Goal: Transaction & Acquisition: Book appointment/travel/reservation

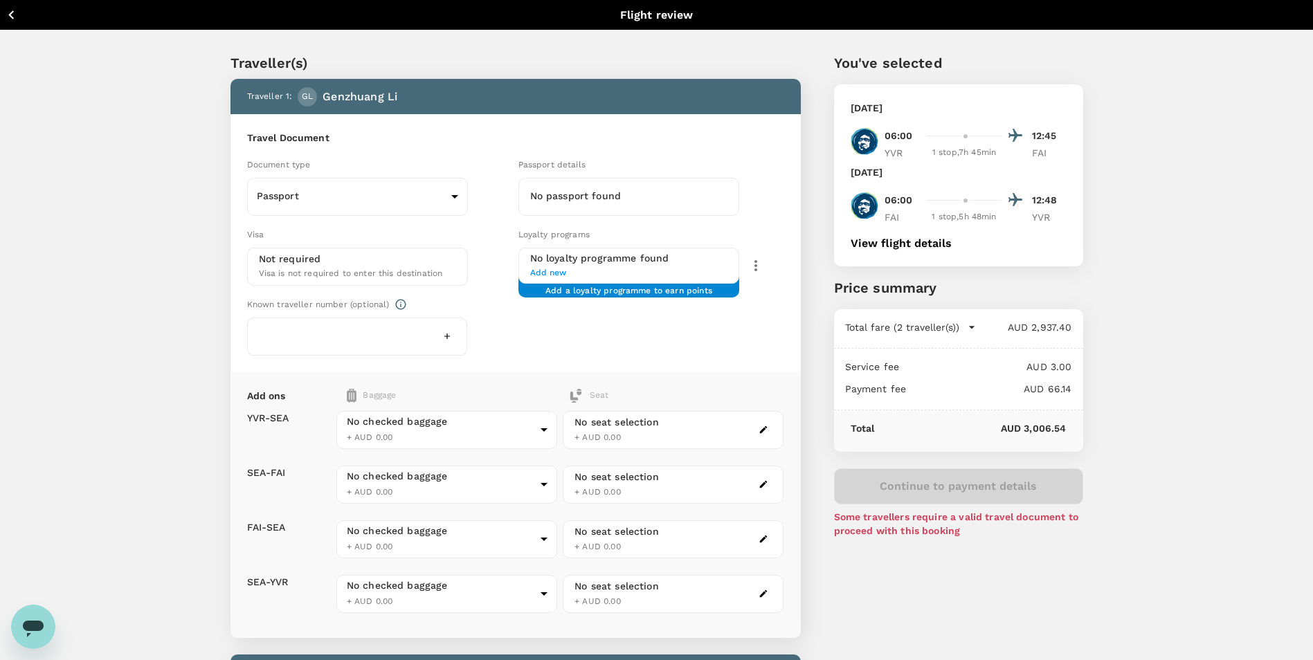
click at [19, 15] on icon "button" at bounding box center [11, 14] width 17 height 17
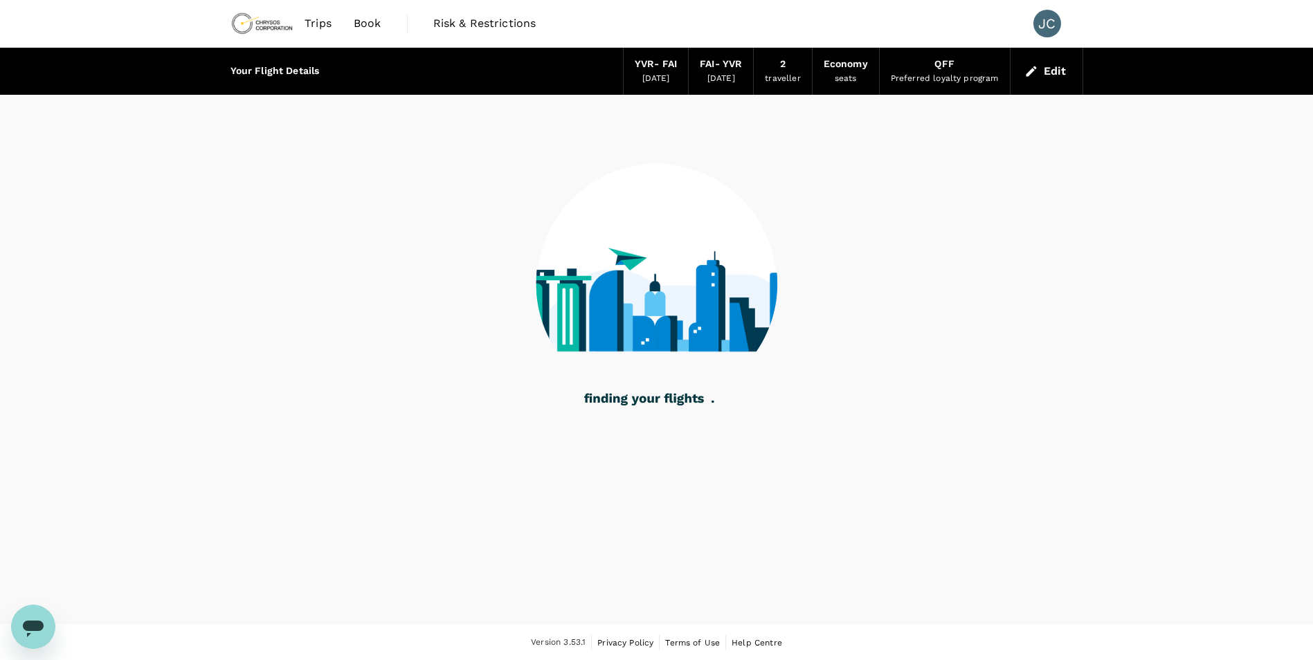
click at [265, 25] on img at bounding box center [262, 23] width 64 height 30
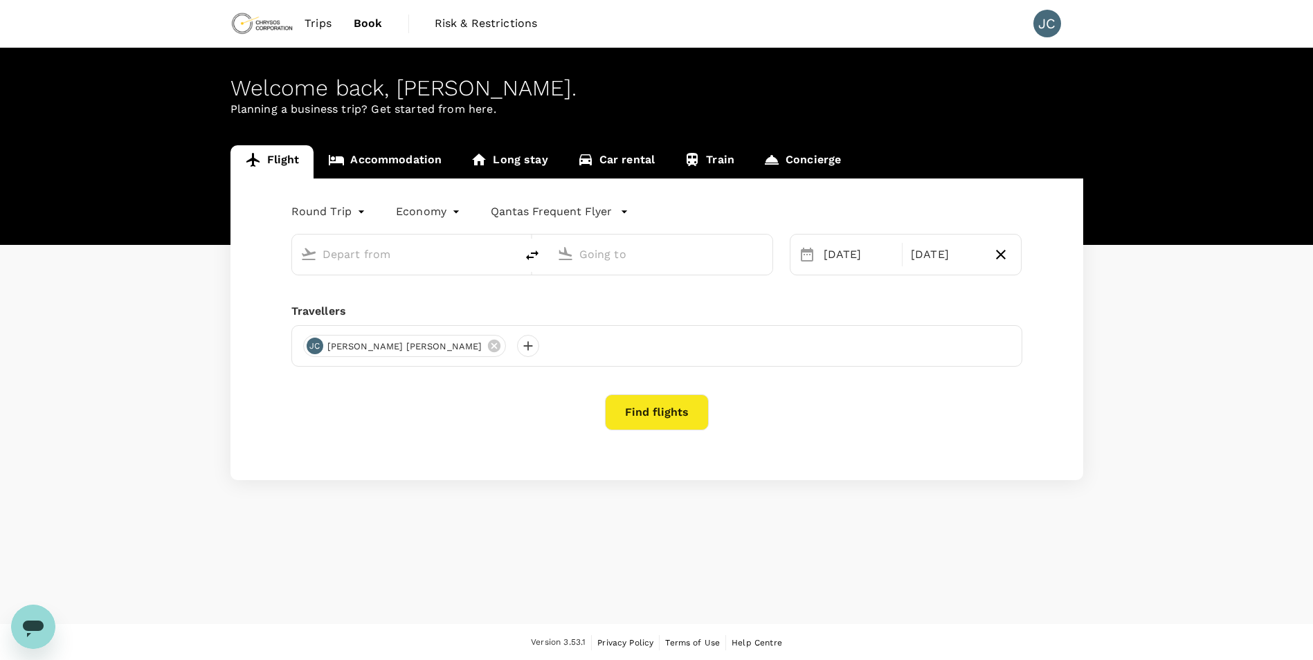
type input "Vancouver Intl (YVR)"
type input "[GEOGRAPHIC_DATA] (FAI)"
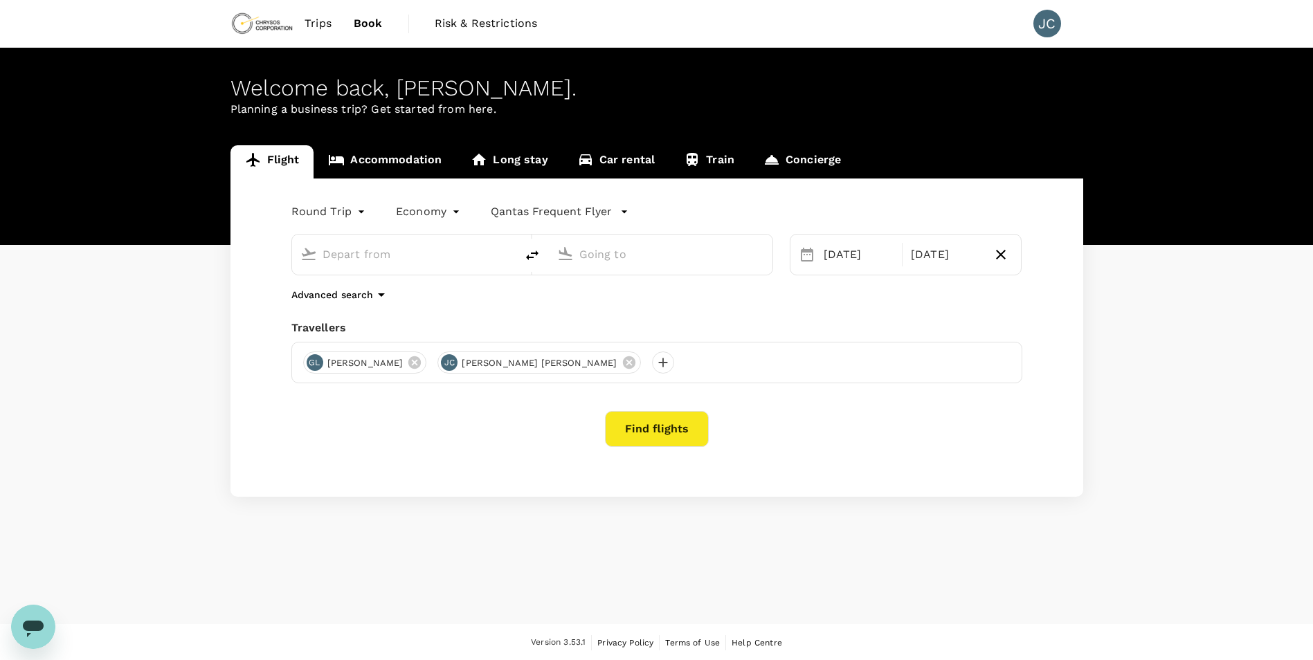
type input "Vancouver Intl (YVR)"
type input "[GEOGRAPHIC_DATA] (FAI)"
click at [527, 303] on div "Round Trip roundtrip Economy economy Frequent flyer programme Vancouver Intl (Y…" at bounding box center [656, 338] width 853 height 318
click at [436, 260] on input "Vancouver Intl (YVR)" at bounding box center [405, 254] width 164 height 21
click at [407, 303] on div "Round Trip roundtrip Economy economy Frequent flyer programme Vancouver Intl (Y…" at bounding box center [656, 338] width 853 height 318
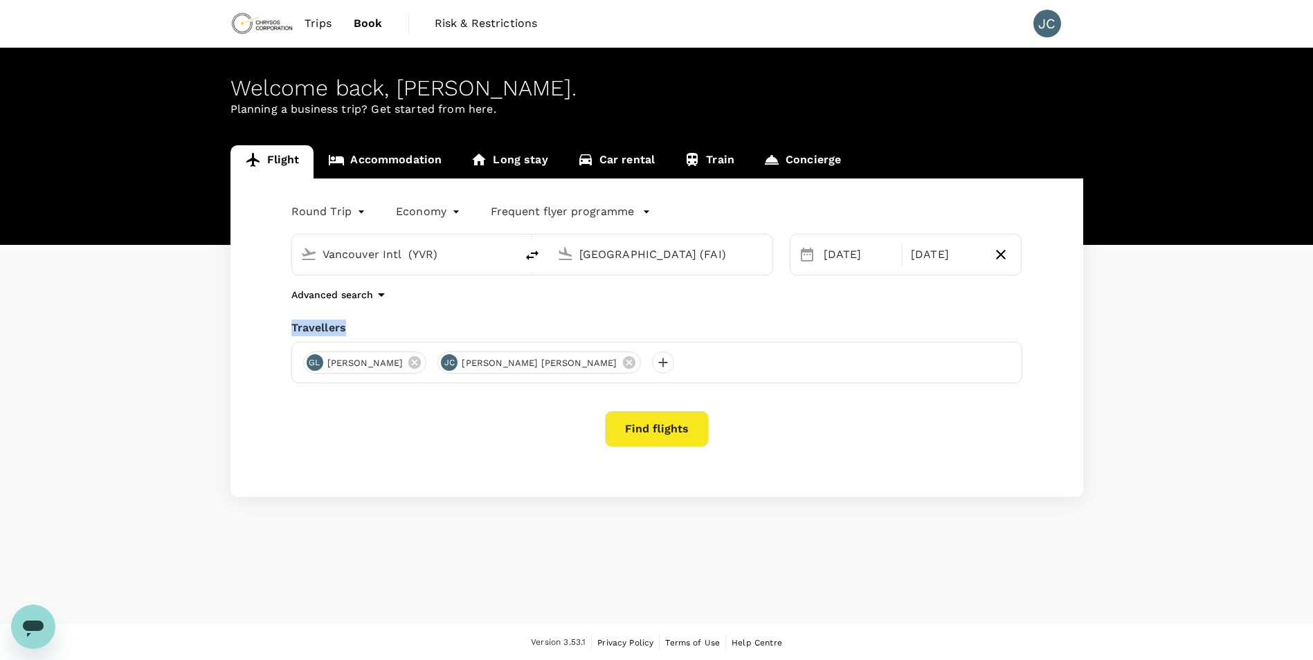
copy div "Travellers"
click at [447, 257] on input "Vancouver Intl (YVR)" at bounding box center [405, 254] width 164 height 21
click at [655, 255] on input "[GEOGRAPHIC_DATA] (FAI)" at bounding box center [661, 254] width 164 height 21
click at [800, 312] on div "Round Trip roundtrip Economy economy Frequent flyer programme Vancouver Intl (Y…" at bounding box center [656, 338] width 853 height 318
click at [824, 262] on div "[DATE]" at bounding box center [858, 255] width 81 height 28
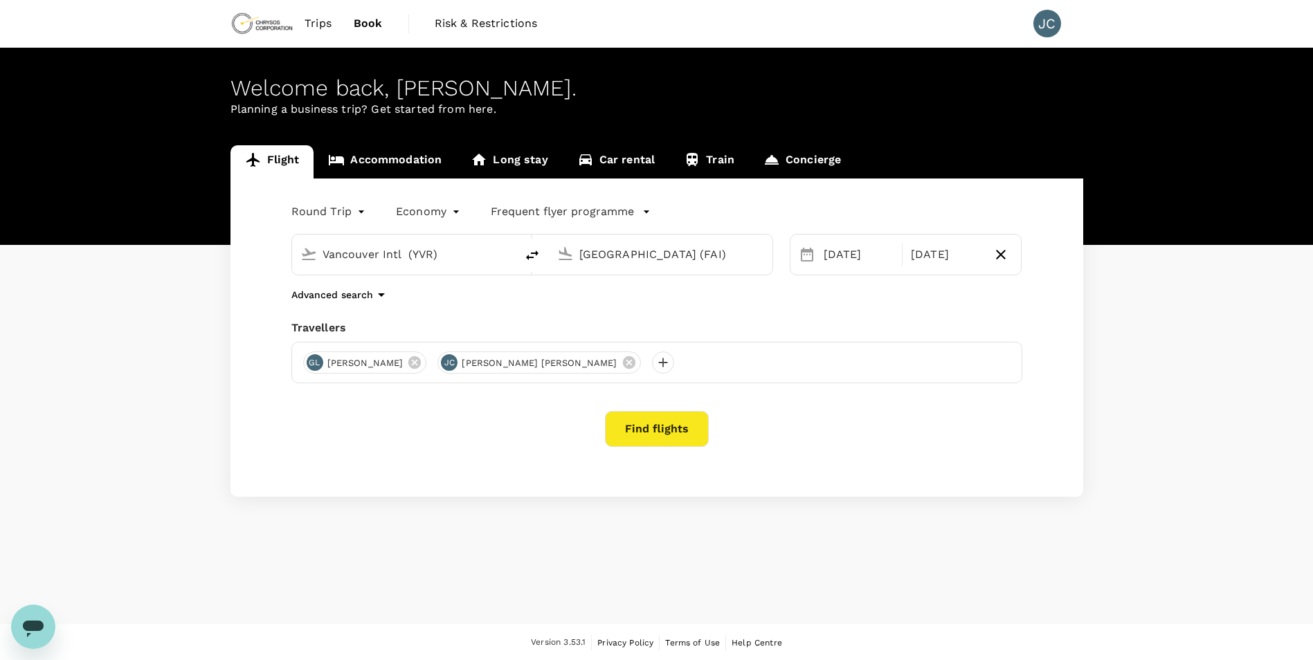
click at [333, 456] on div "Round Trip roundtrip Economy economy Frequent flyer programme Vancouver Intl (Y…" at bounding box center [656, 338] width 853 height 318
click at [408, 362] on icon at bounding box center [414, 362] width 12 height 12
click at [517, 363] on div at bounding box center [528, 363] width 22 height 22
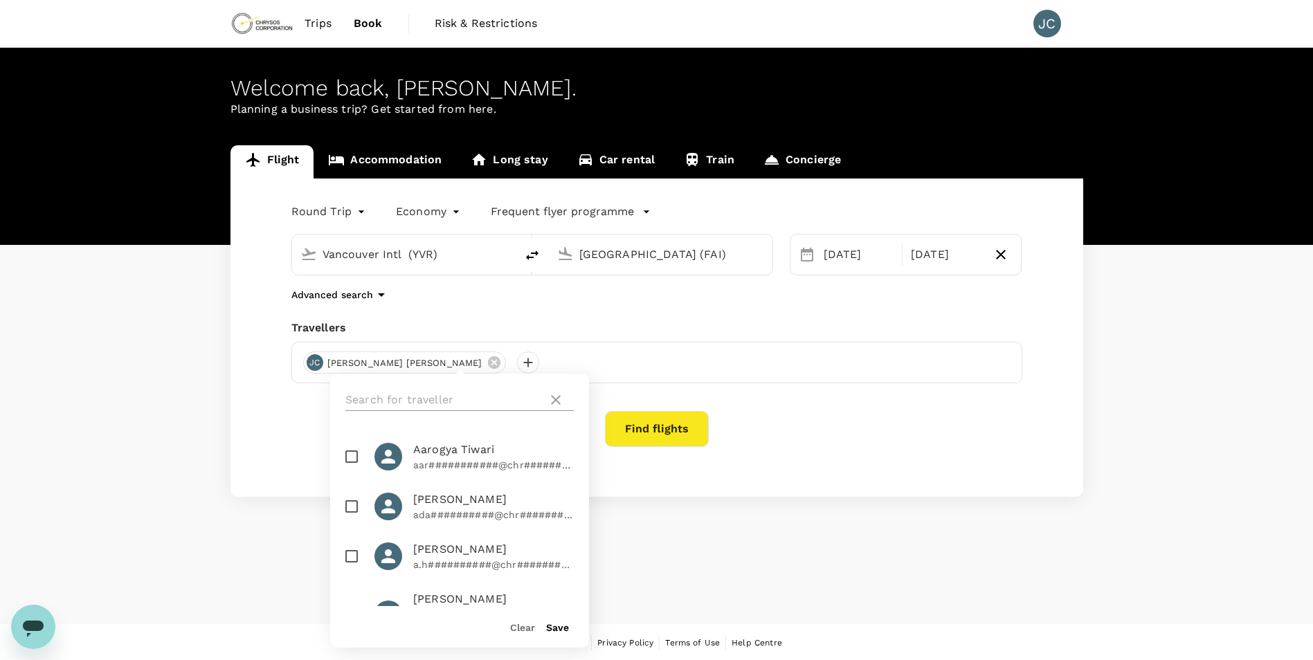
click at [429, 400] on input "text" at bounding box center [443, 400] width 197 height 22
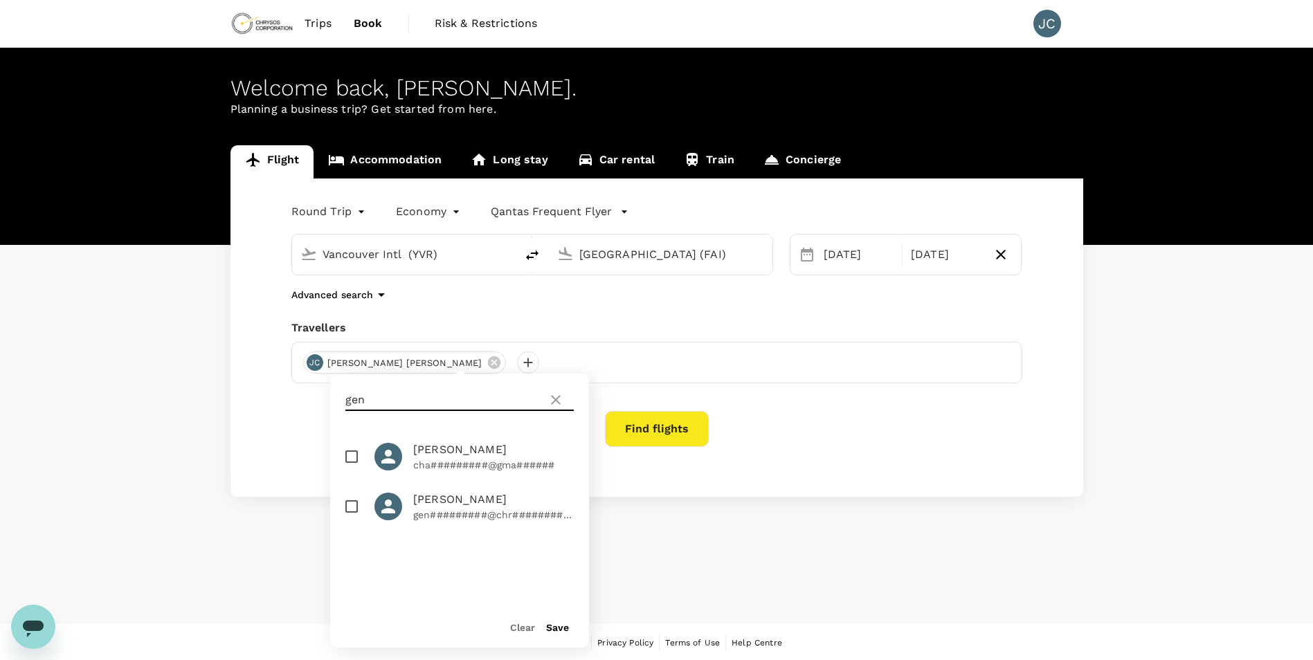
type input "gen"
click at [345, 508] on input "checkbox" at bounding box center [351, 506] width 29 height 29
checkbox input "true"
click at [819, 414] on div "Find flights" at bounding box center [656, 429] width 731 height 36
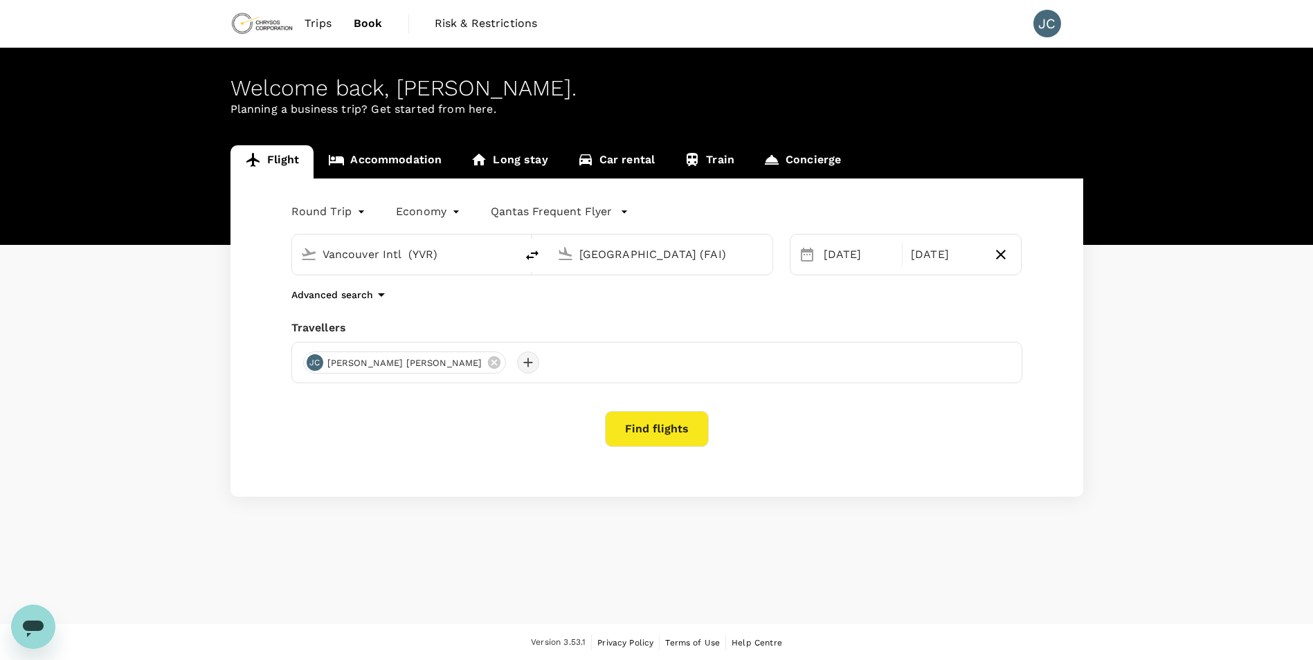
click at [517, 367] on div at bounding box center [528, 363] width 22 height 22
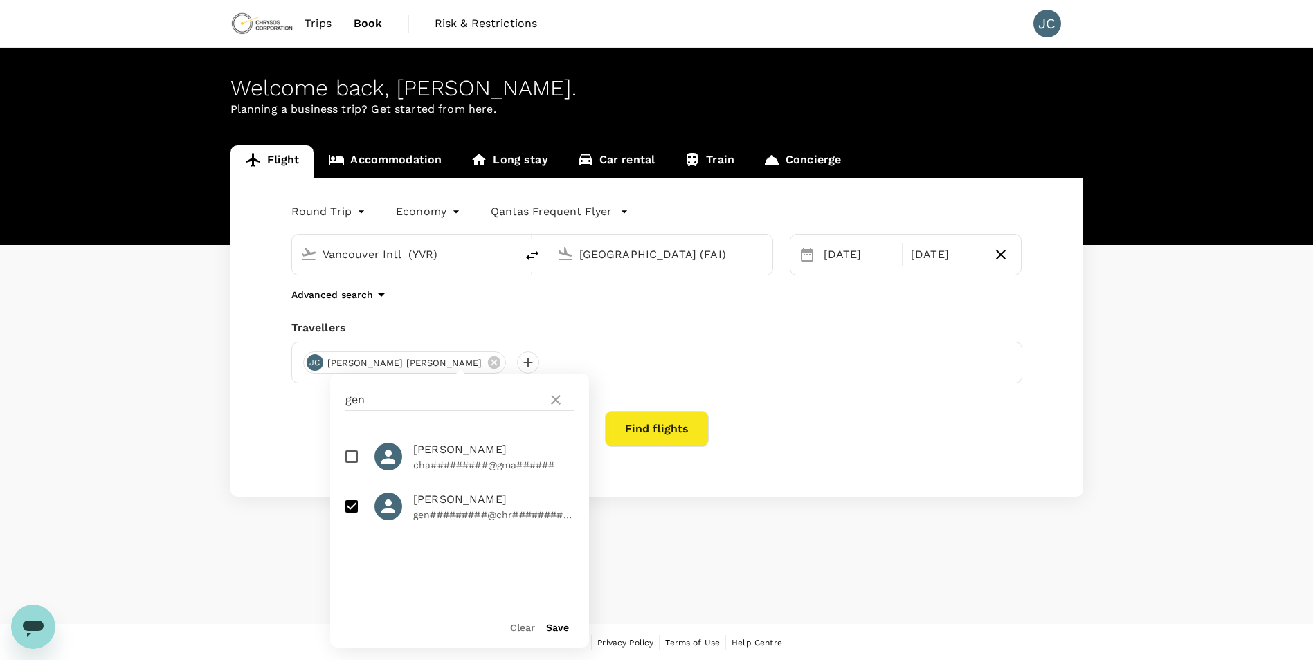
click at [558, 630] on button "Save" at bounding box center [557, 627] width 23 height 11
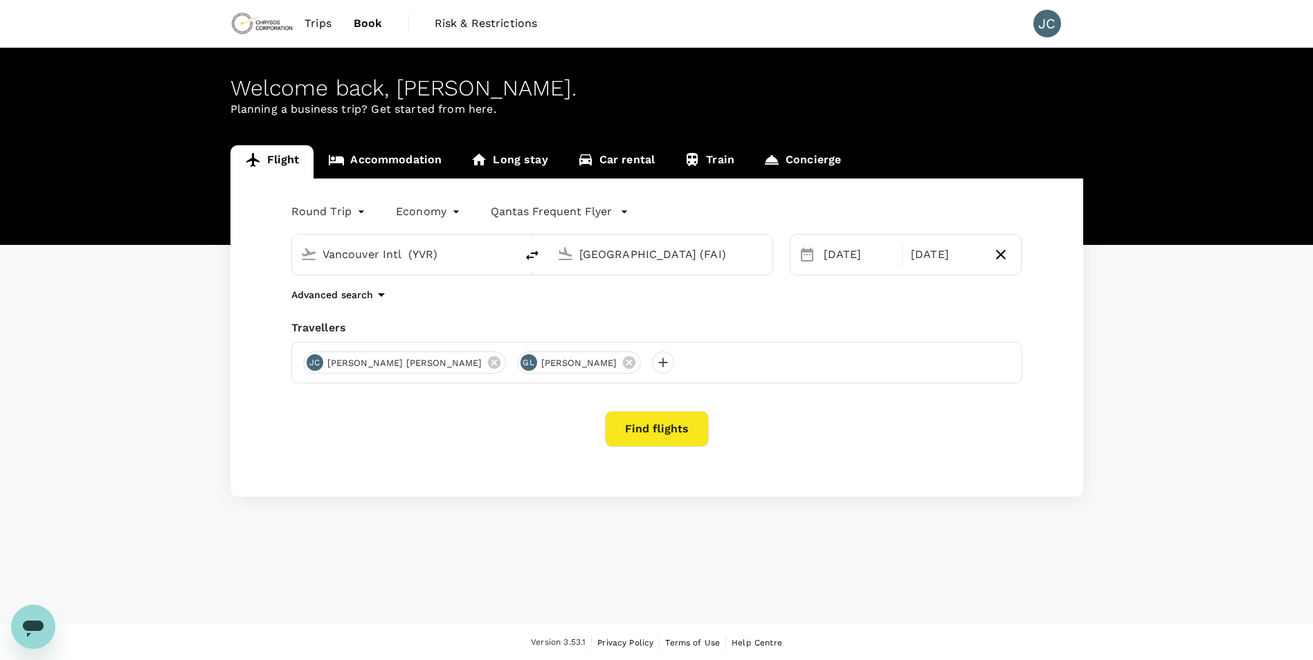
click at [635, 421] on button "Find flights" at bounding box center [657, 429] width 104 height 36
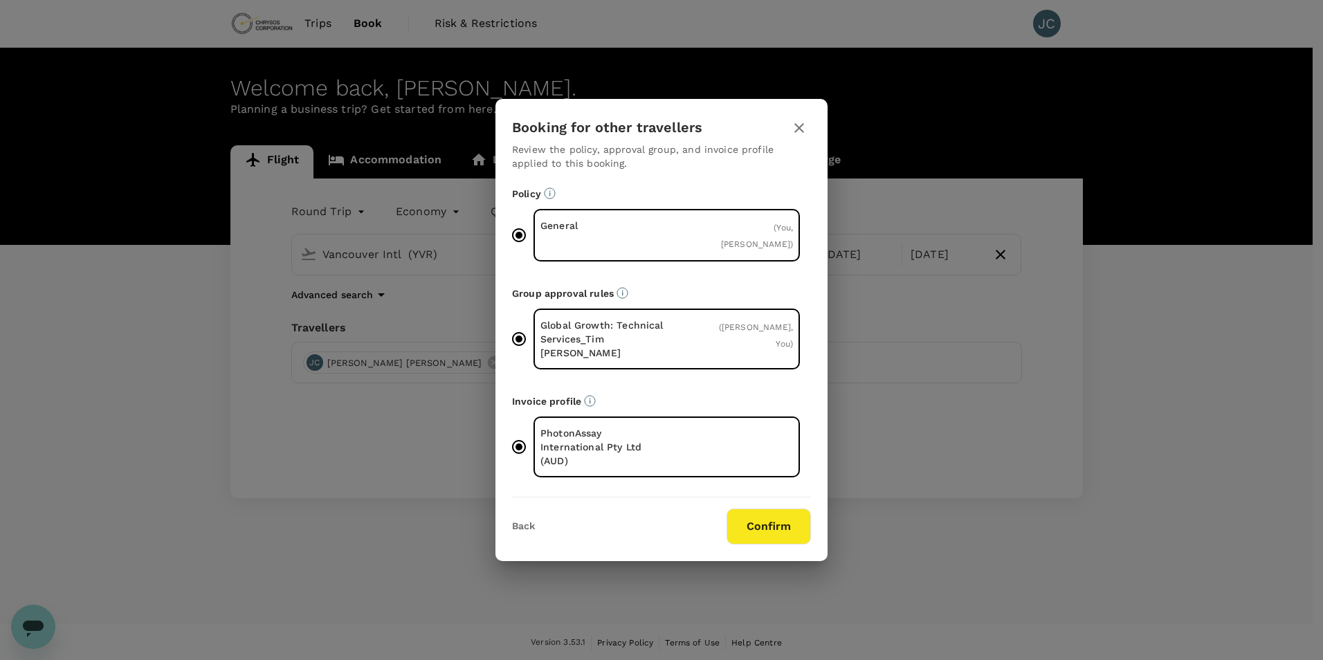
click at [751, 514] on button "Confirm" at bounding box center [769, 527] width 84 height 36
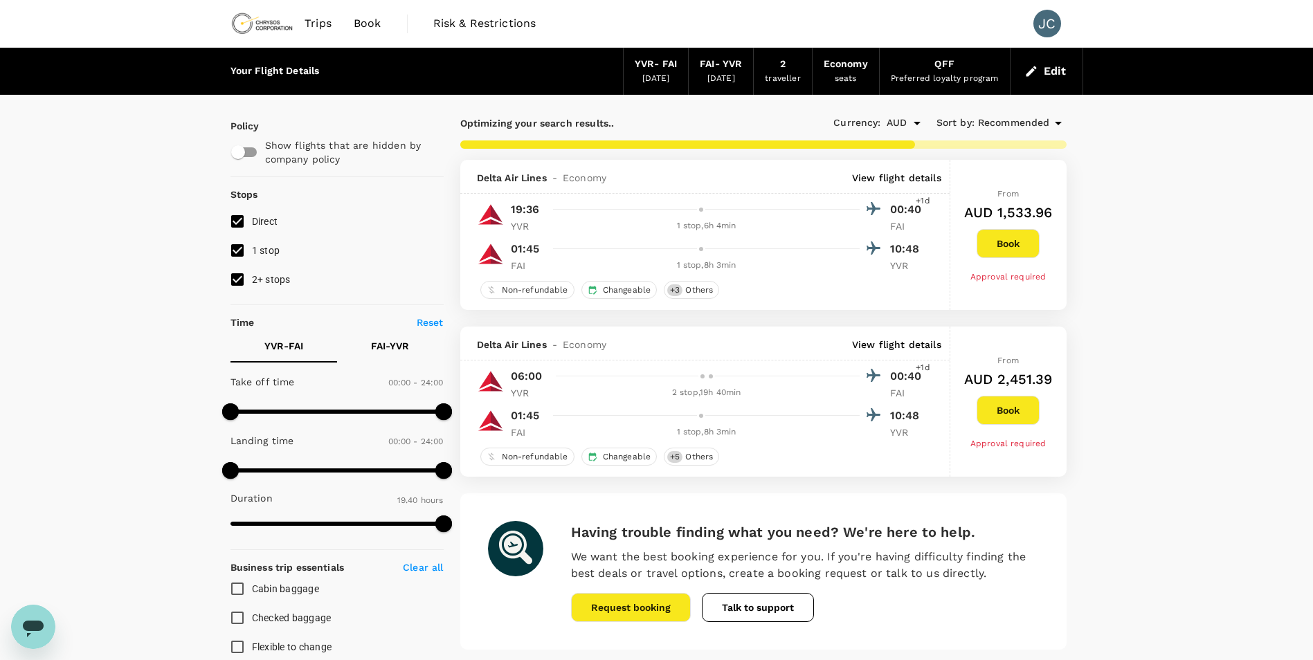
checkbox input "false"
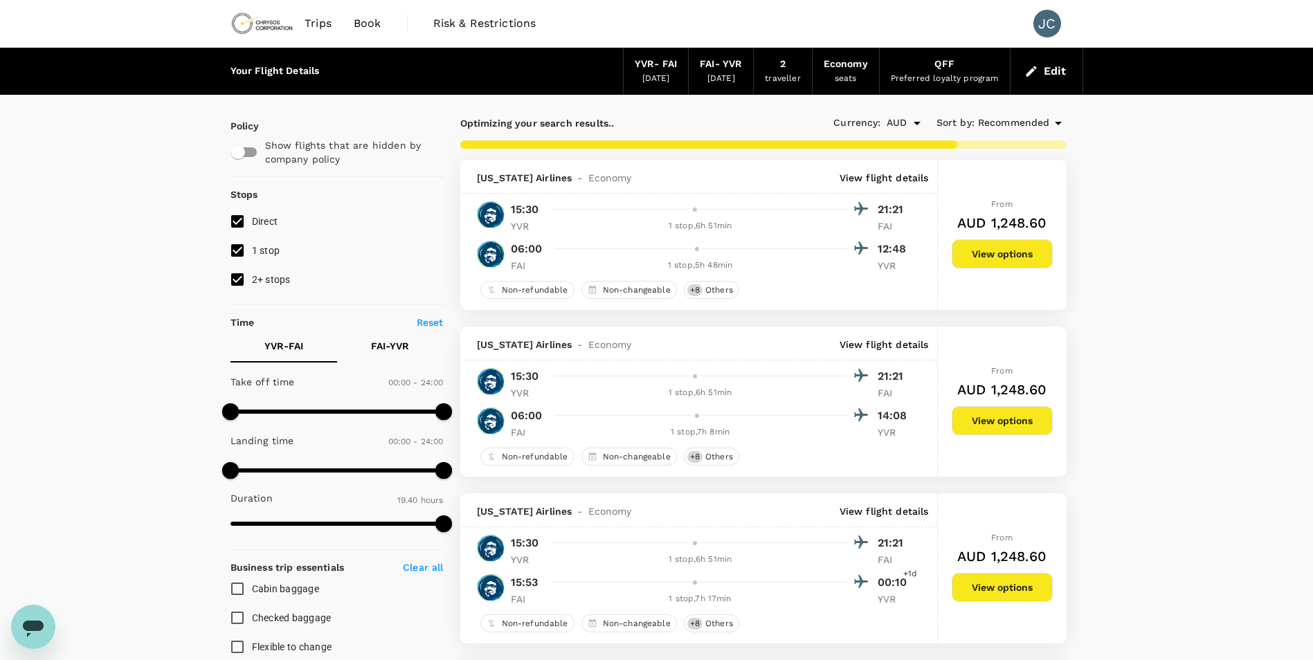
type input "1466"
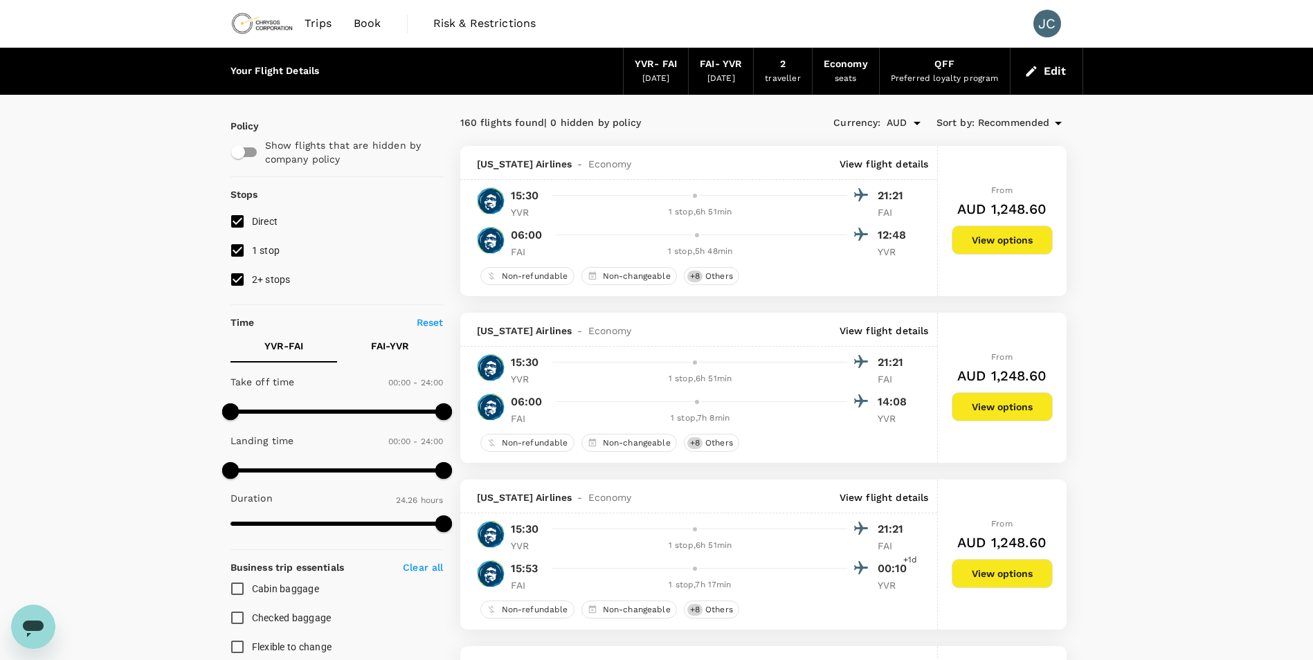
click at [252, 282] on span "2+ stops" at bounding box center [271, 279] width 39 height 11
click at [252, 282] on input "2+ stops" at bounding box center [237, 279] width 29 height 29
checkbox input "false"
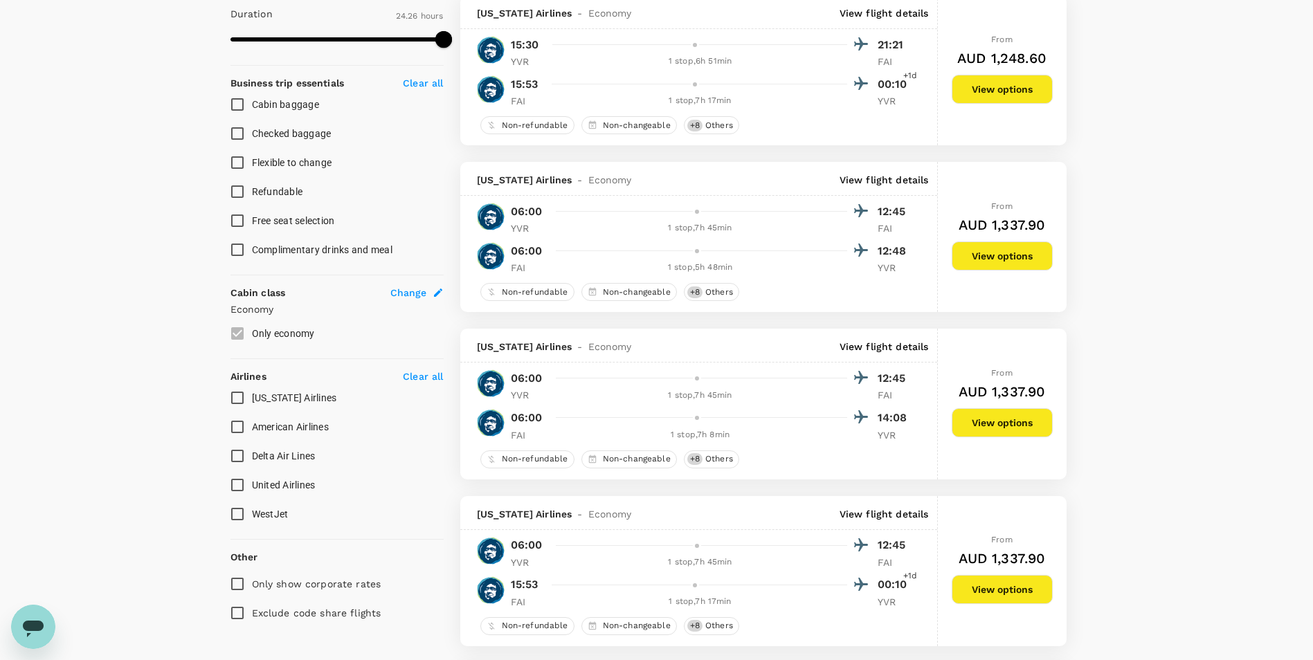
scroll to position [415, 0]
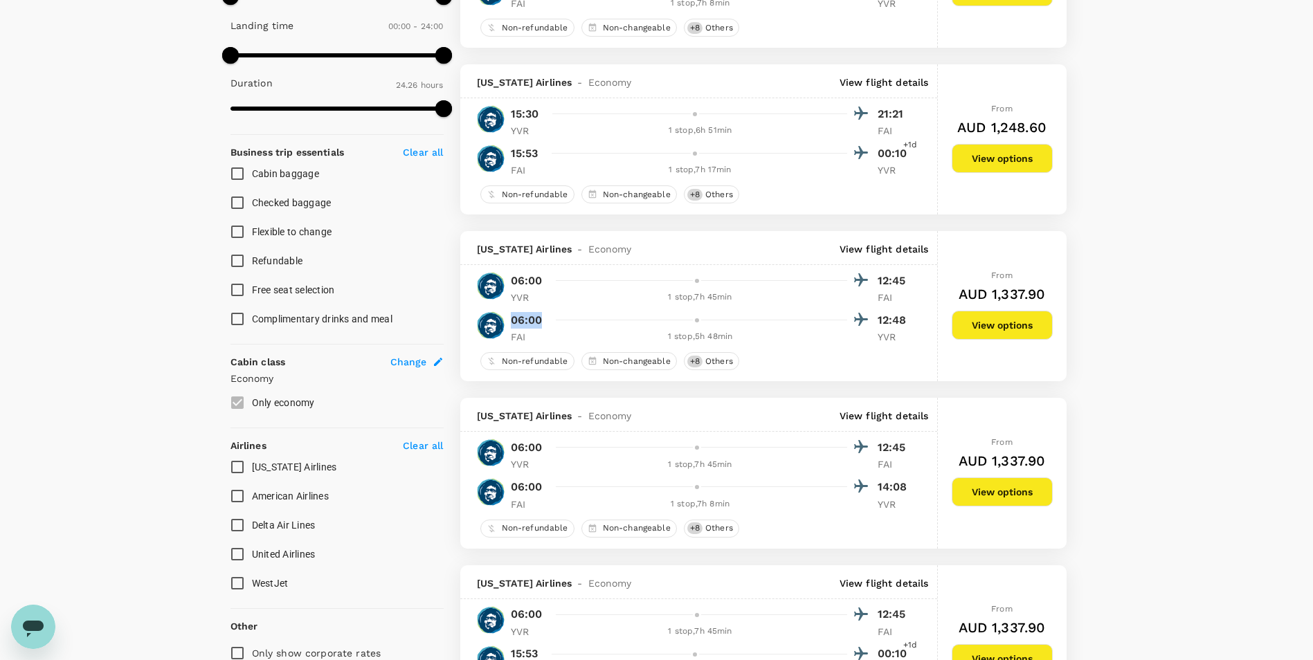
drag, startPoint x: 552, startPoint y: 323, endPoint x: 502, endPoint y: 321, distance: 49.9
click at [502, 321] on div "06:00 12:48 FAI 1 stop , 5h 48min YVR" at bounding box center [707, 327] width 410 height 34
click at [898, 324] on p "12:48" at bounding box center [895, 320] width 35 height 17
drag, startPoint x: 909, startPoint y: 321, endPoint x: 851, endPoint y: 320, distance: 58.8
click at [851, 320] on div "06:00 12:45 YVR 1 stop , 7h 45min FAI 06:00 12:48 FAI 1 stop , 5h 48min YVR" at bounding box center [698, 307] width 477 height 73
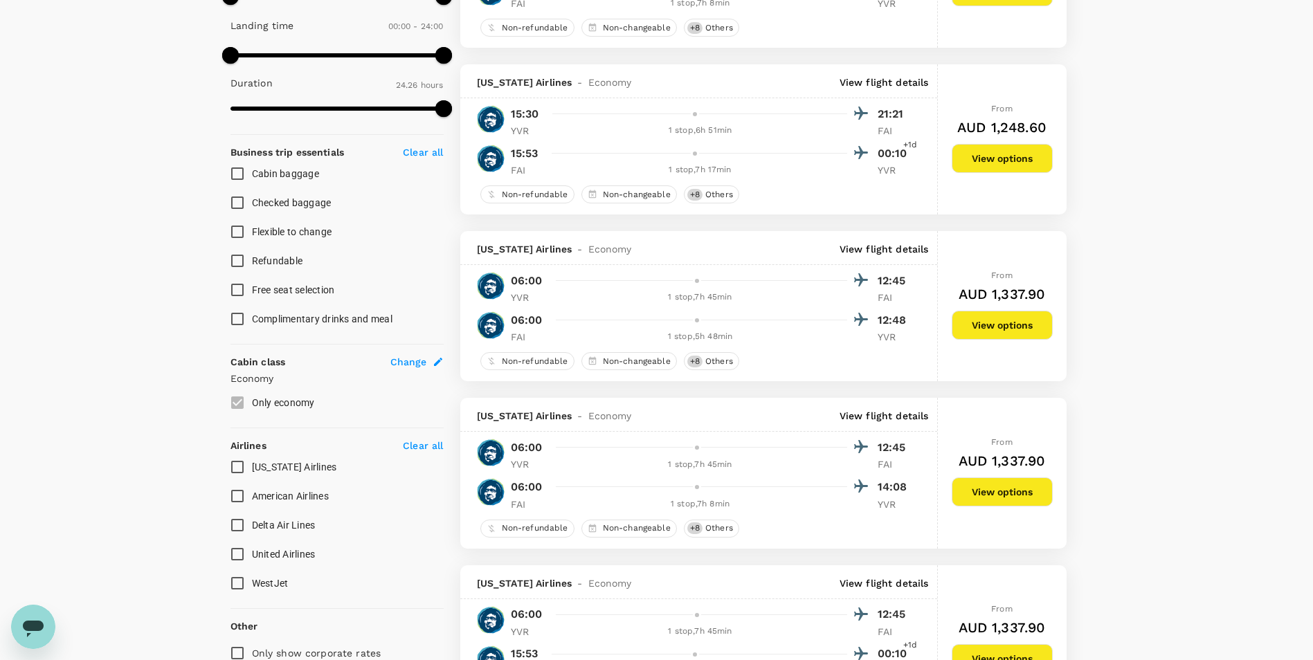
drag, startPoint x: 851, startPoint y: 320, endPoint x: 891, endPoint y: 332, distance: 42.5
click at [891, 333] on p "YVR" at bounding box center [895, 337] width 35 height 14
drag, startPoint x: 913, startPoint y: 320, endPoint x: 837, endPoint y: 320, distance: 76.1
click at [837, 320] on div "06:00 12:45 YVR 1 stop , 7h 45min FAI 06:00 12:48 FAI 1 stop , 5h 48min YVR" at bounding box center [698, 307] width 477 height 73
drag, startPoint x: 837, startPoint y: 320, endPoint x: 877, endPoint y: 352, distance: 51.7
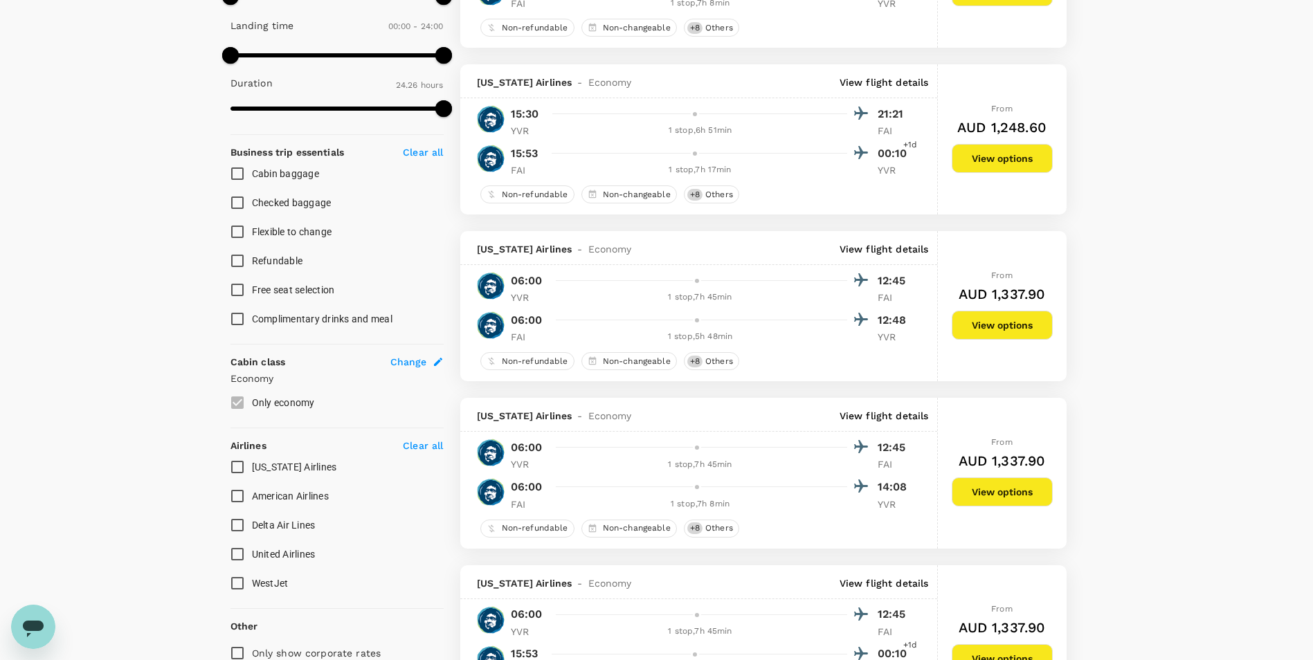
click at [876, 352] on div "Non-refundable Non-changeable + 8 Others" at bounding box center [698, 360] width 477 height 21
drag, startPoint x: 907, startPoint y: 324, endPoint x: 849, endPoint y: 324, distance: 57.4
click at [849, 324] on div "06:00 12:48" at bounding box center [711, 320] width 401 height 20
drag, startPoint x: 849, startPoint y: 324, endPoint x: 894, endPoint y: 342, distance: 48.5
click at [894, 342] on p "YVR" at bounding box center [895, 337] width 35 height 14
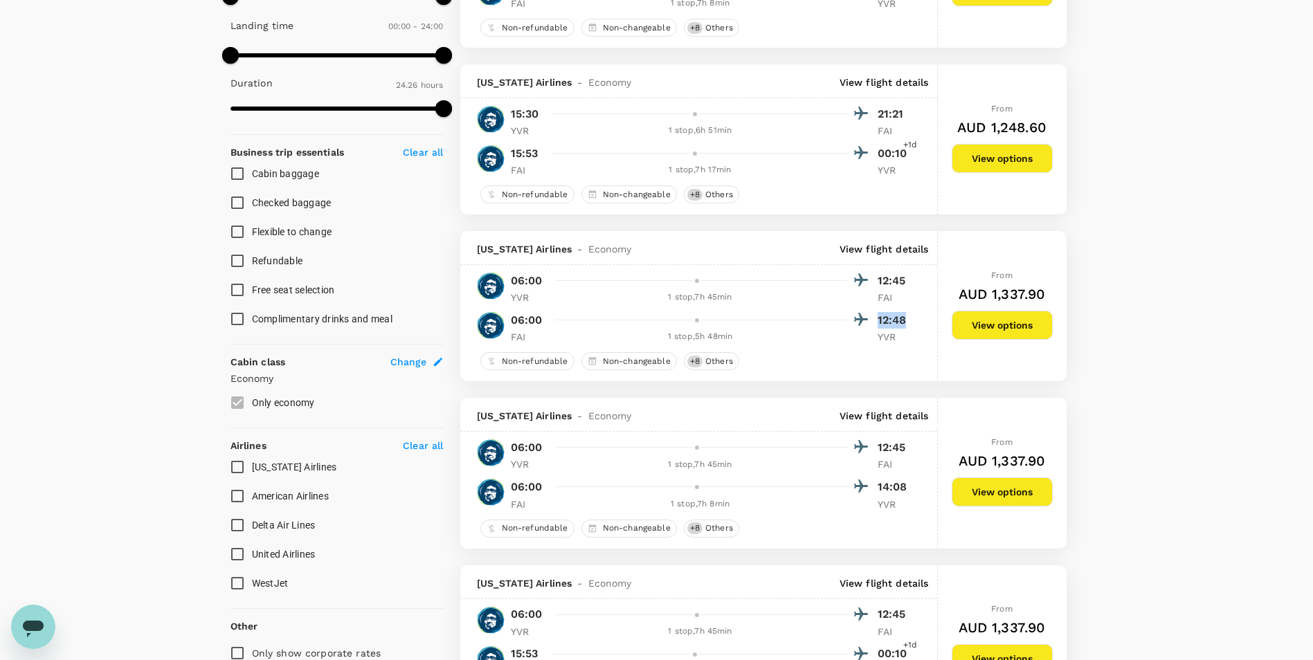
click at [849, 321] on div "06:00 12:48" at bounding box center [711, 320] width 401 height 20
drag, startPoint x: 849, startPoint y: 321, endPoint x: 883, endPoint y: 344, distance: 40.9
click at [882, 346] on div "[US_STATE] Airlines - Economy View flight details 06:00 12:45 YVR 1 stop , 7h 4…" at bounding box center [699, 306] width 478 height 150
drag, startPoint x: 915, startPoint y: 323, endPoint x: 852, endPoint y: 318, distance: 63.2
click at [852, 318] on div "06:00 12:45 YVR 1 stop , 7h 45min FAI 06:00 12:48 FAI 1 stop , 5h 48min YVR" at bounding box center [698, 307] width 477 height 73
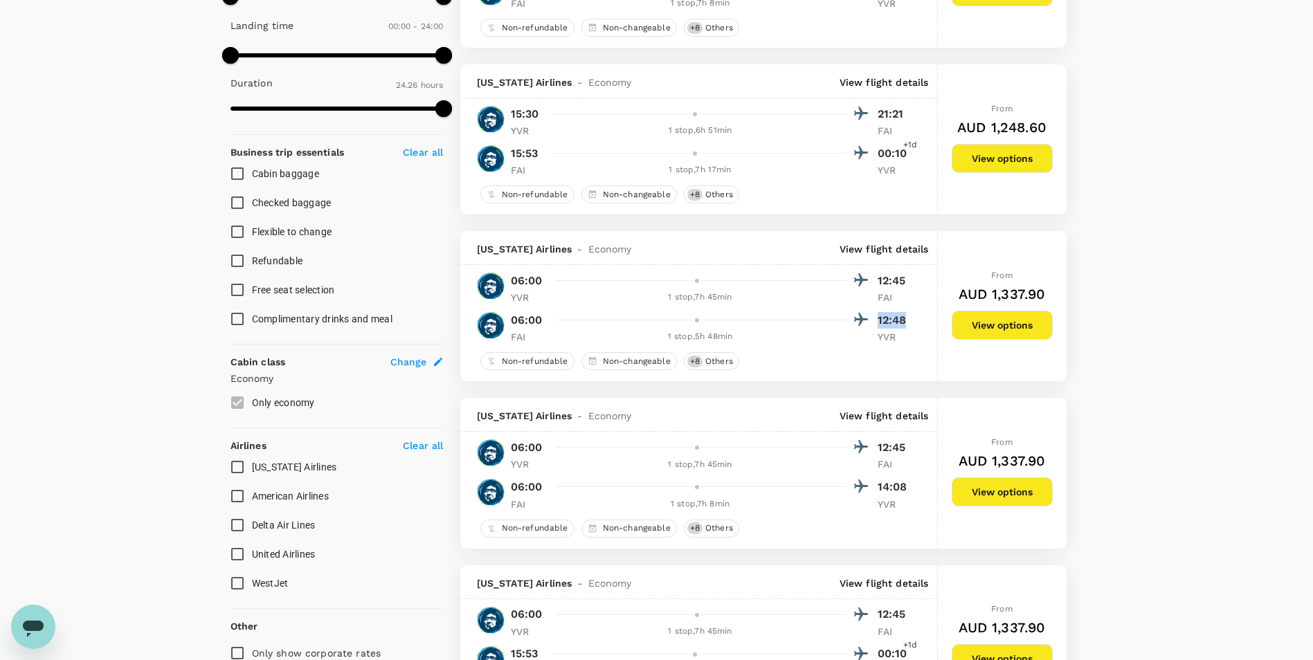
drag, startPoint x: 852, startPoint y: 318, endPoint x: 990, endPoint y: 333, distance: 139.3
click at [990, 333] on button "View options" at bounding box center [1002, 325] width 101 height 29
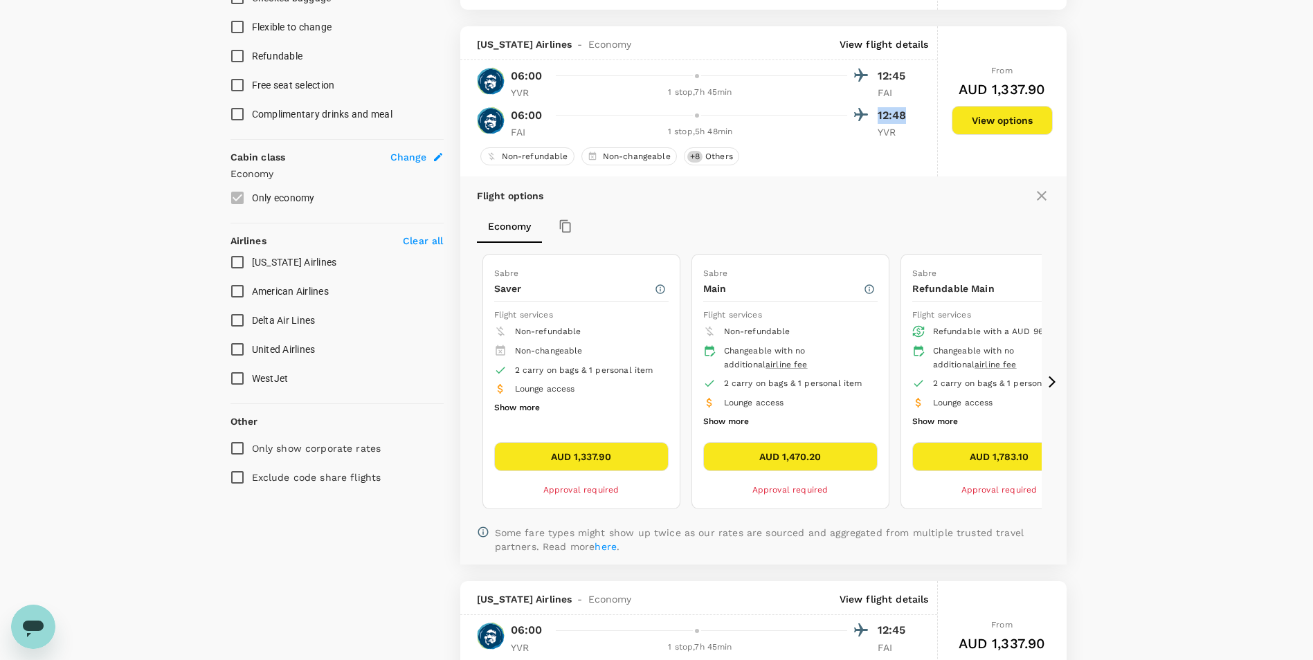
scroll to position [646, 0]
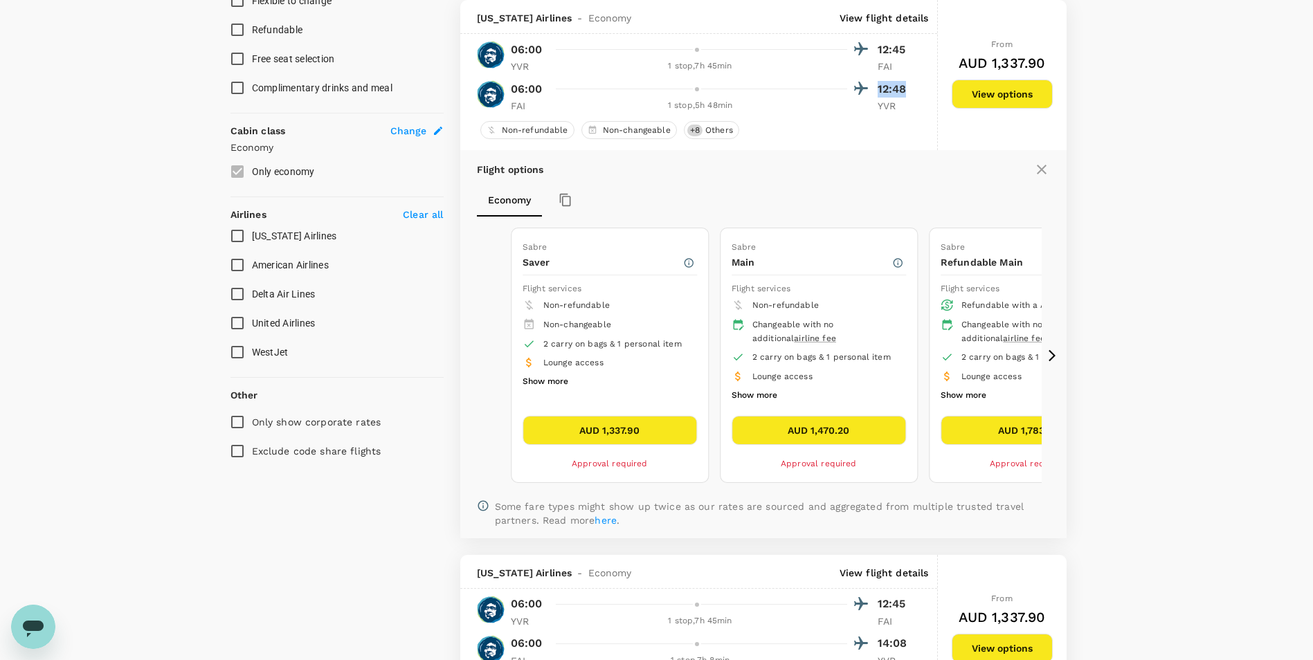
drag, startPoint x: 588, startPoint y: 320, endPoint x: 670, endPoint y: 327, distance: 82.0
click at [670, 327] on div "Non-changeable" at bounding box center [614, 325] width 143 height 14
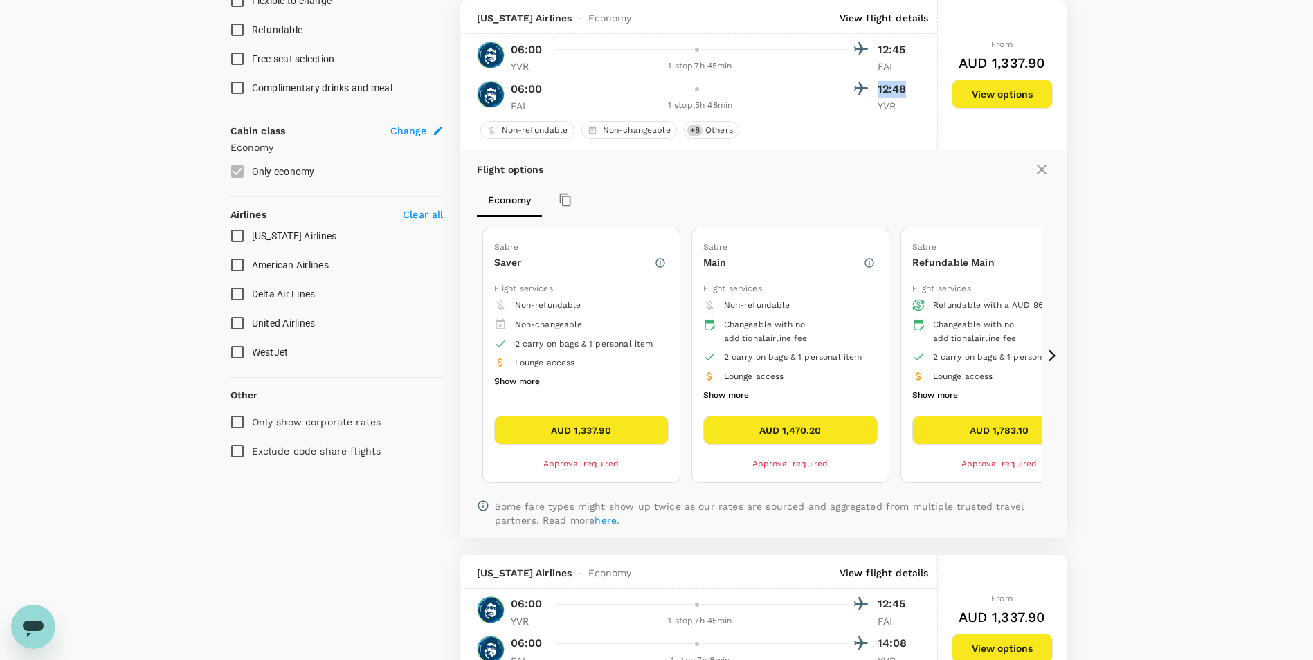
click at [805, 428] on button "AUD 1,470.20" at bounding box center [790, 430] width 174 height 29
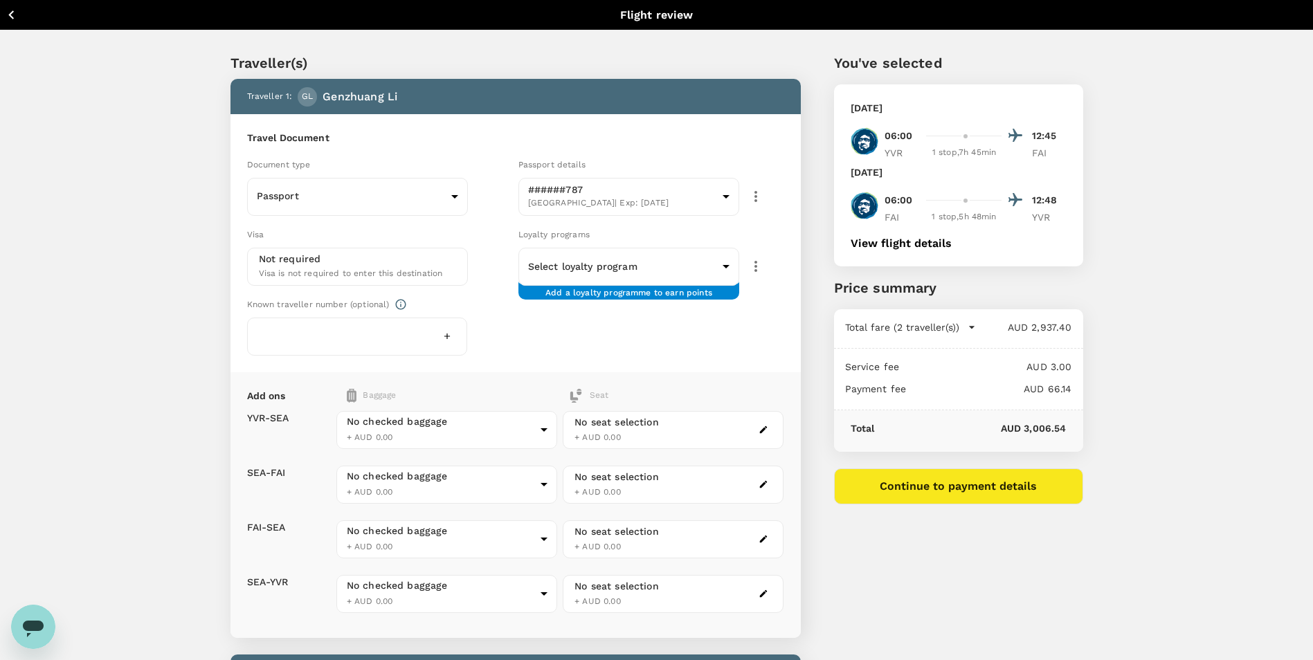
click at [633, 224] on div "Loyalty programs Select loyalty program ​ ​ Add a loyalty programme to earn poi…" at bounding box center [648, 253] width 271 height 64
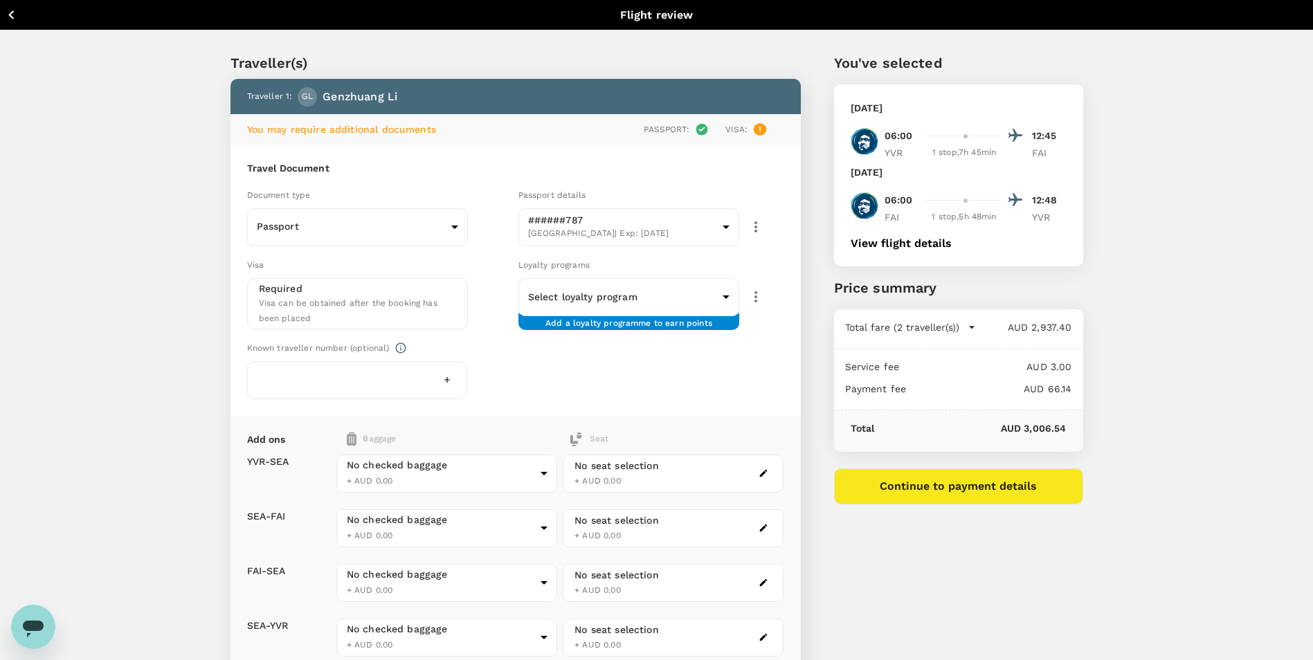
click at [633, 199] on div "Passport details" at bounding box center [651, 195] width 266 height 15
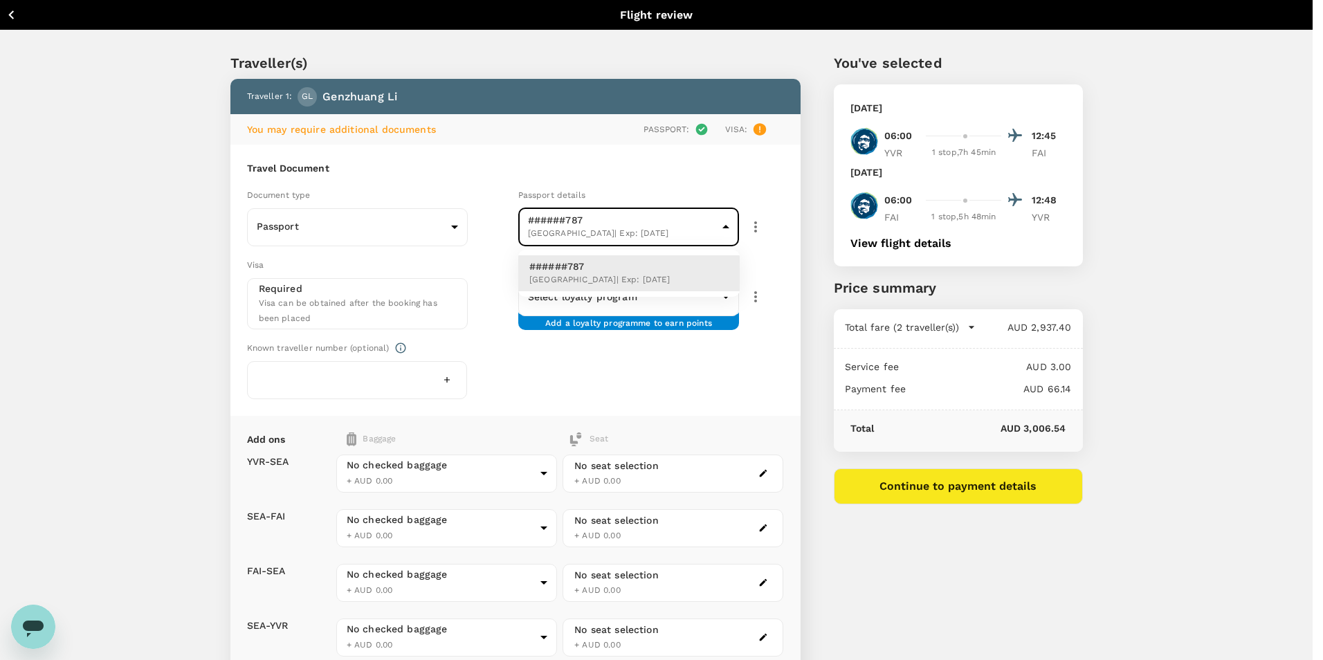
click at [643, 222] on div at bounding box center [661, 330] width 1323 height 660
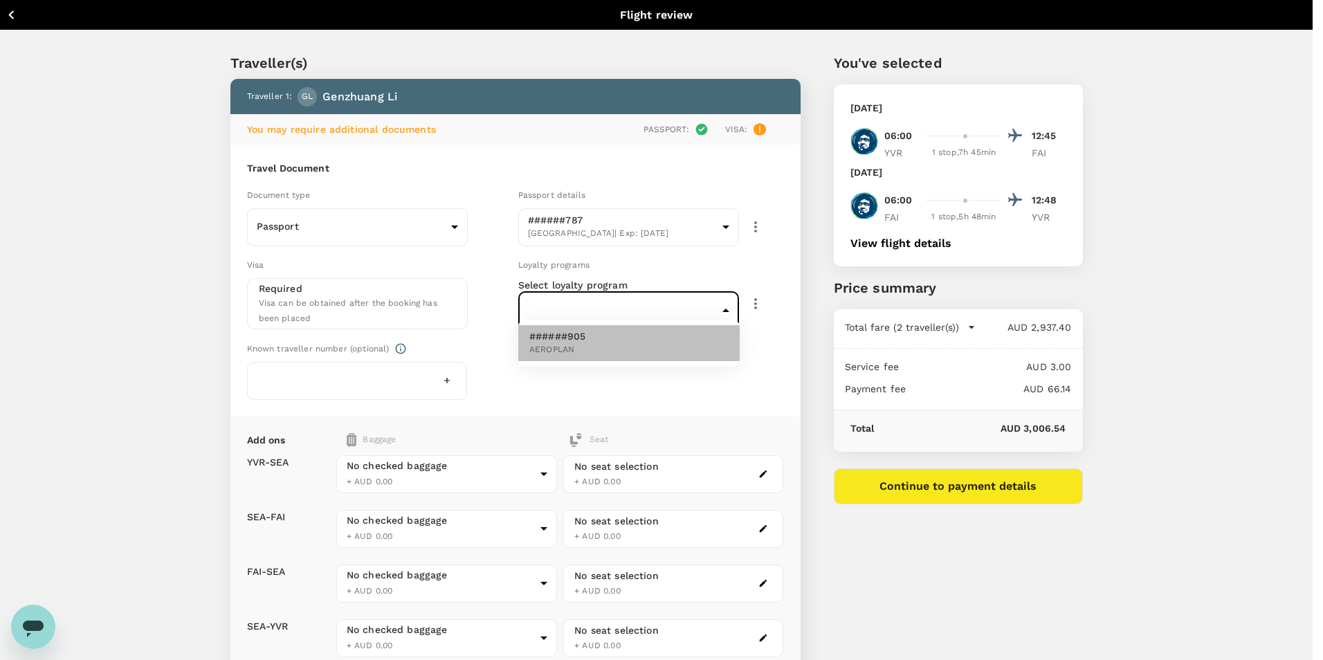
click at [617, 344] on li "######905 AEROPLAN" at bounding box center [628, 343] width 221 height 36
type input "488b64a2-cce3-4d76-96e9-4107a99b9bcc"
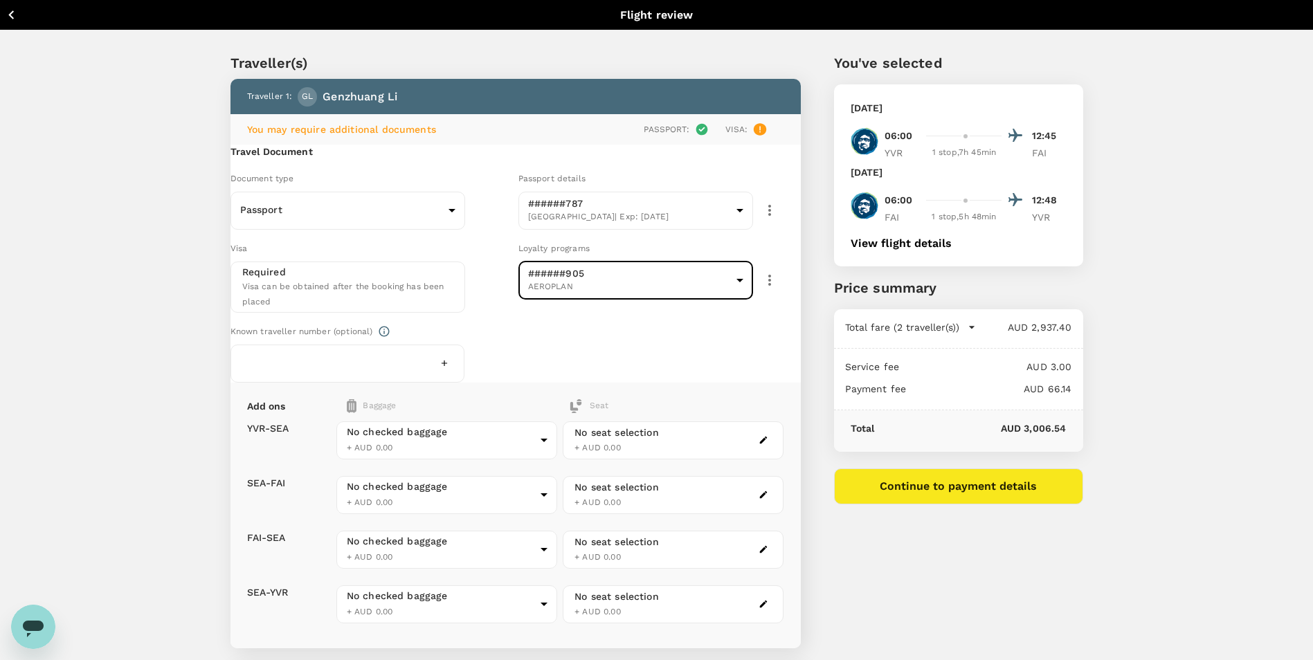
click at [363, 289] on div "Required Visa can be obtained after the booking has been placed" at bounding box center [348, 287] width 212 height 44
click at [428, 381] on div at bounding box center [347, 364] width 235 height 38
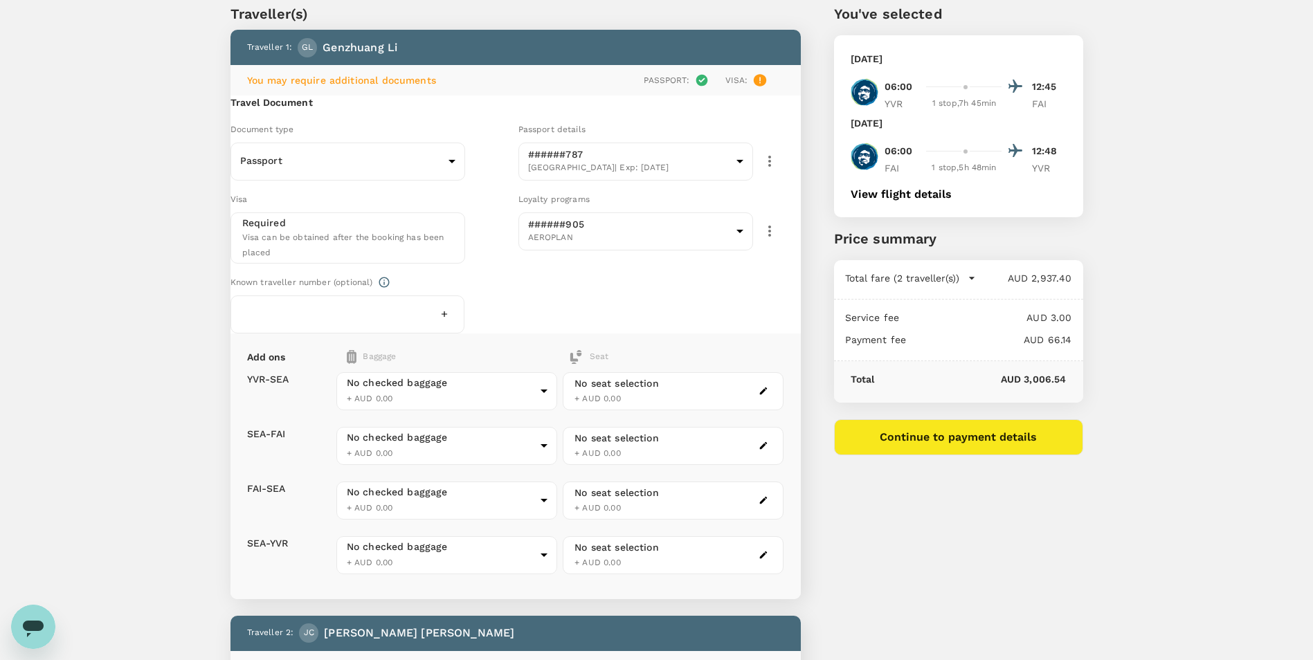
scroll to position [69, 0]
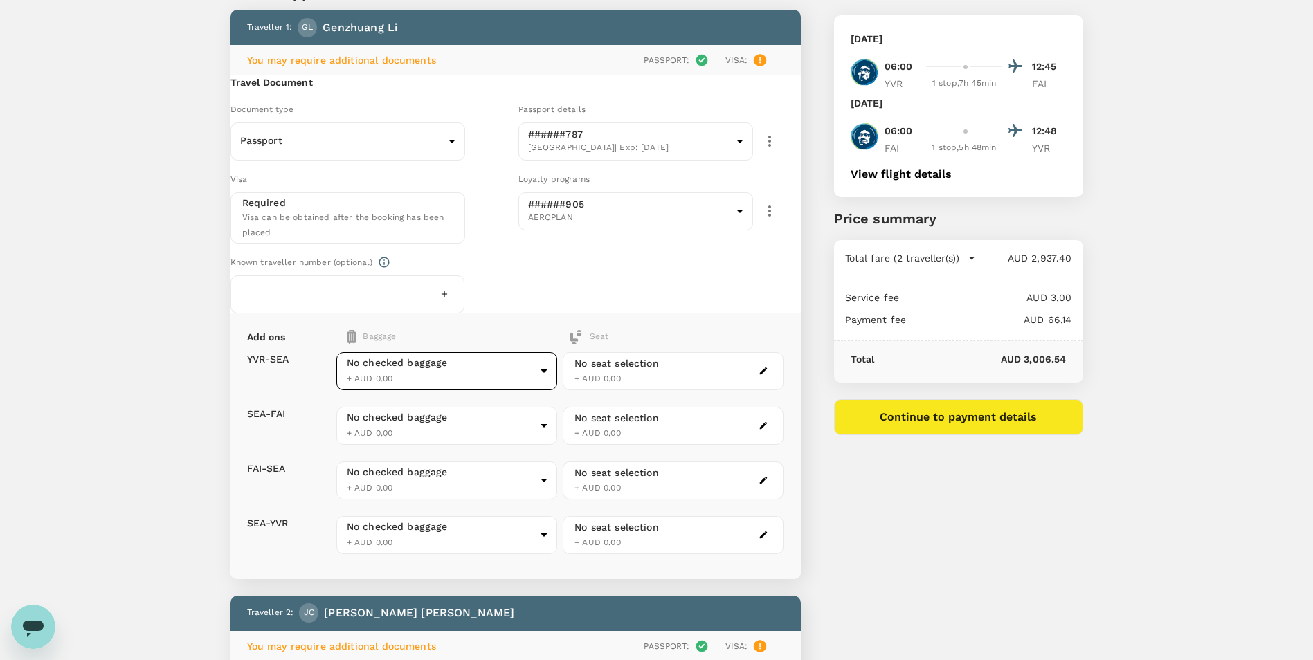
click at [510, 426] on body "Back to flight results Flight review Traveller(s) Traveller 1 : GL Genzhuang Li…" at bounding box center [656, 653] width 1313 height 1444
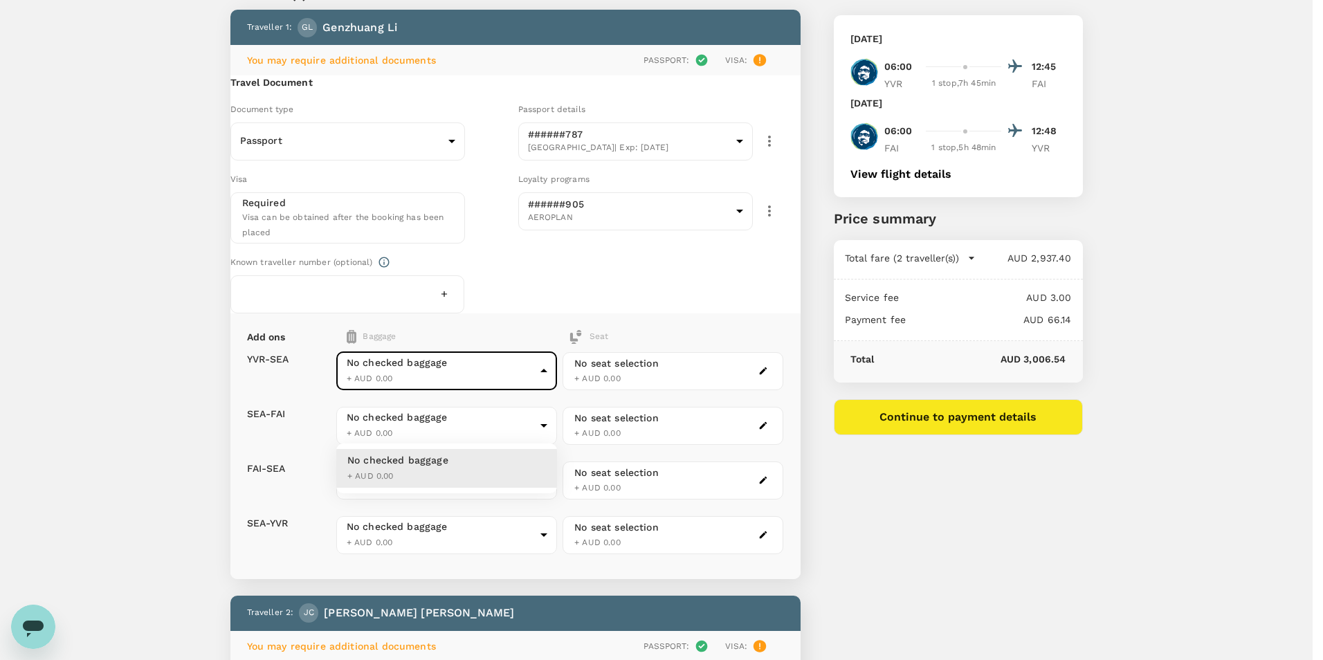
click at [510, 426] on div at bounding box center [661, 330] width 1323 height 660
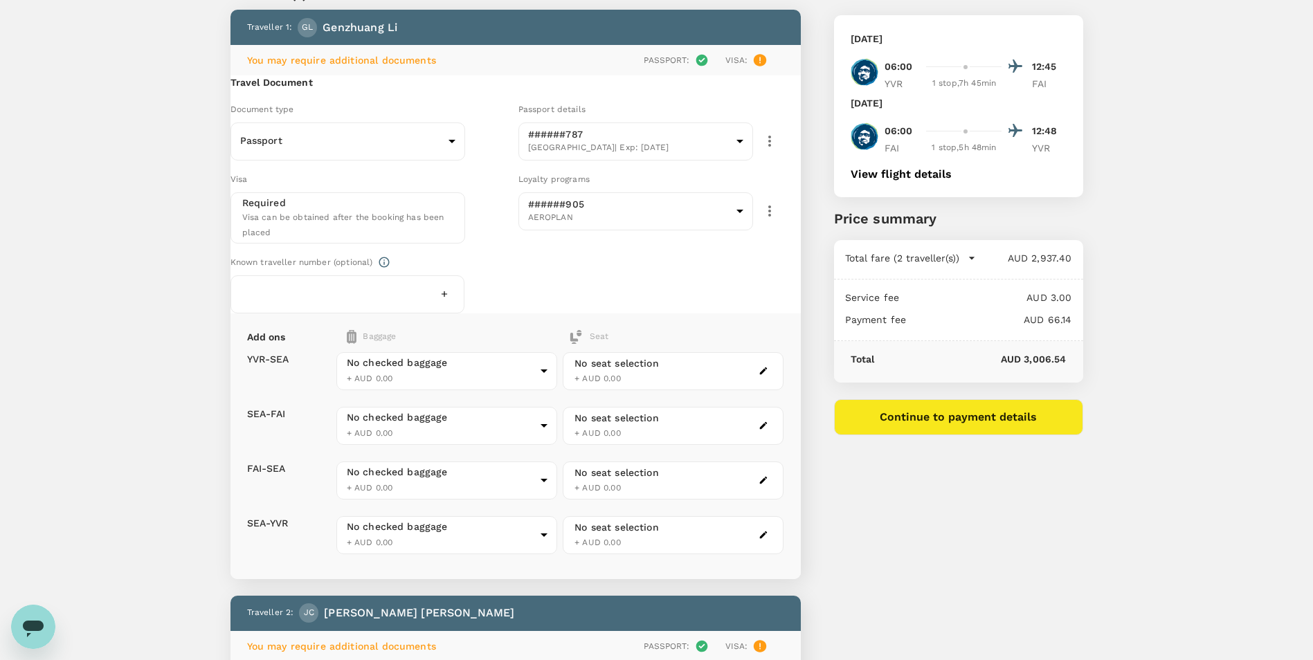
click at [668, 390] on div "No seat selection + AUD 0.00" at bounding box center [673, 371] width 221 height 38
click at [741, 390] on div "No seat selection + AUD 0.00" at bounding box center [673, 371] width 221 height 38
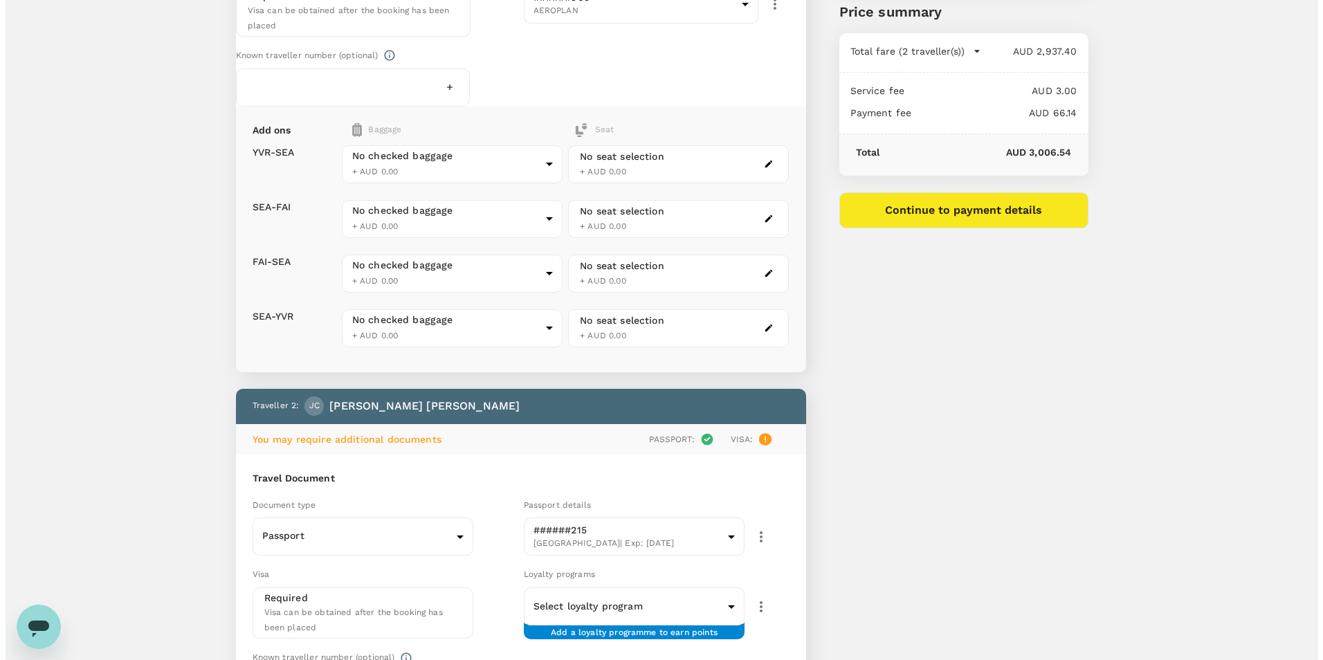
scroll to position [277, 0]
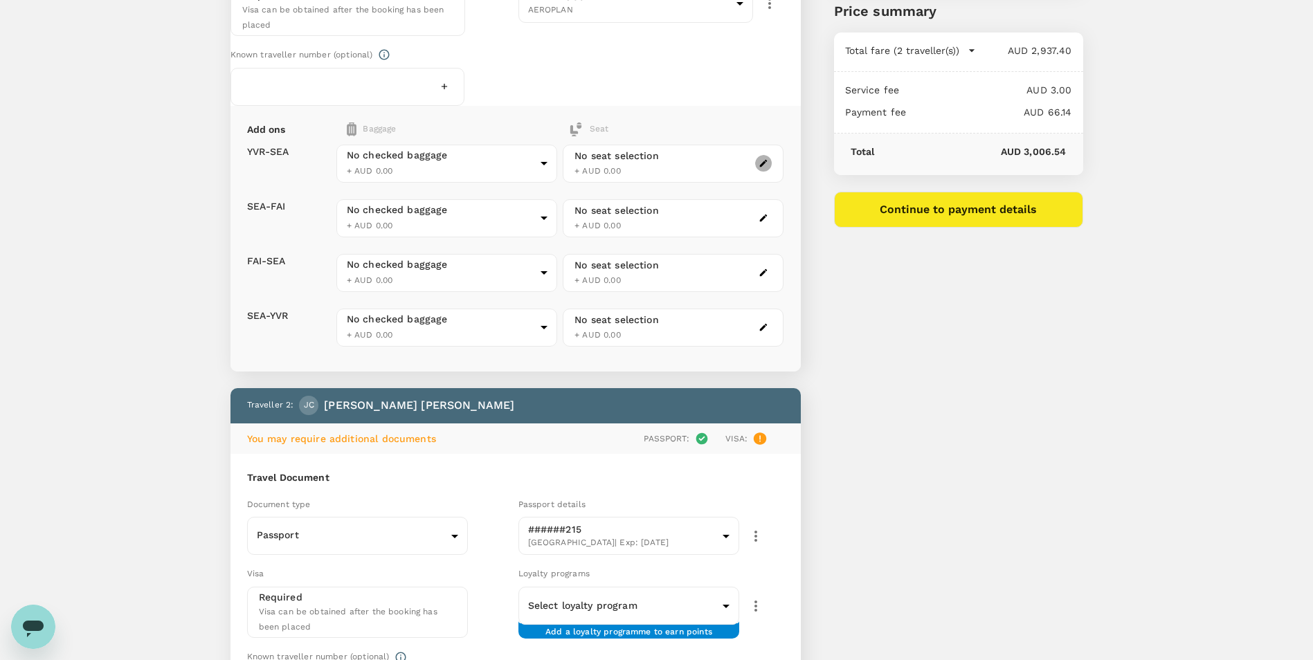
click at [756, 172] on button "button" at bounding box center [763, 163] width 17 height 17
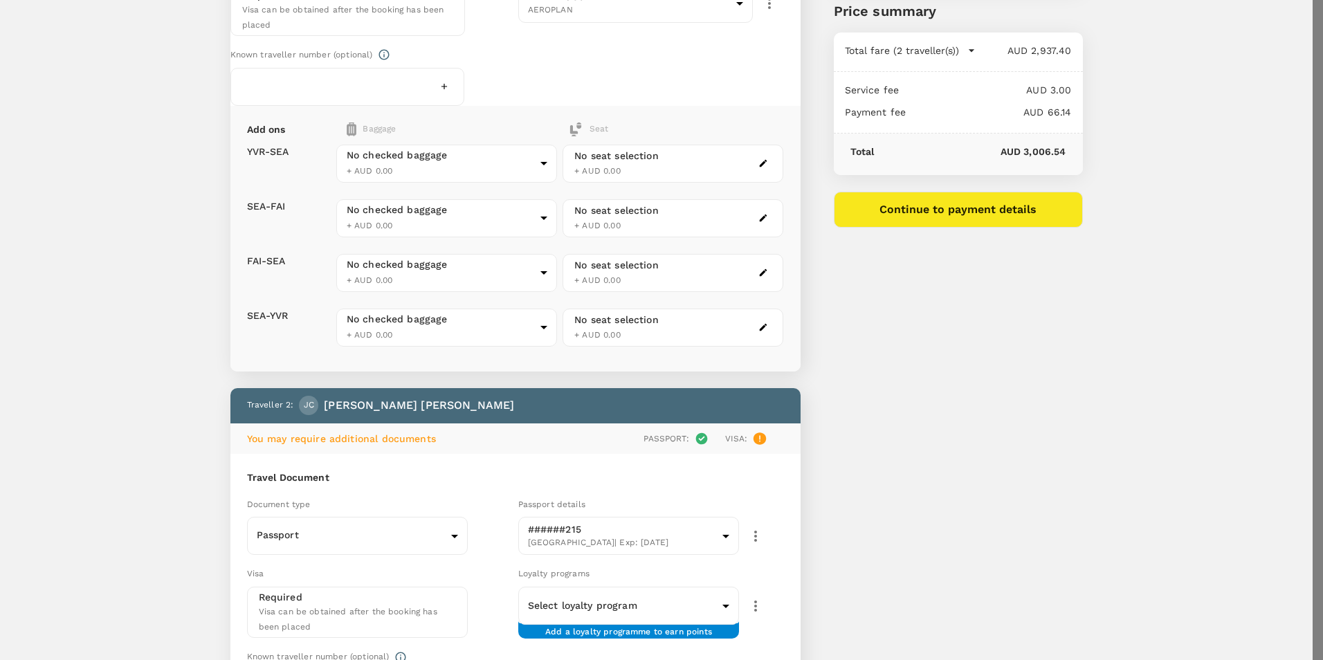
click at [325, 72] on p "Select" at bounding box center [243, 65] width 164 height 14
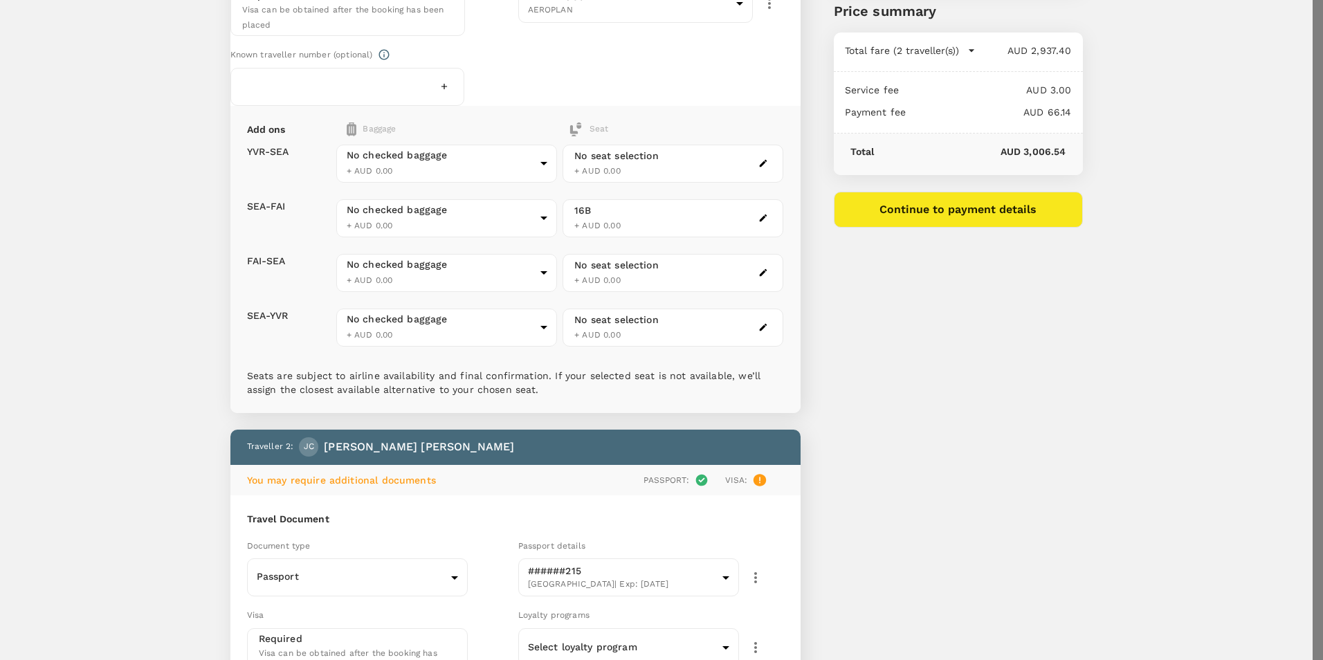
click at [1116, 100] on p "Select" at bounding box center [1064, 93] width 164 height 14
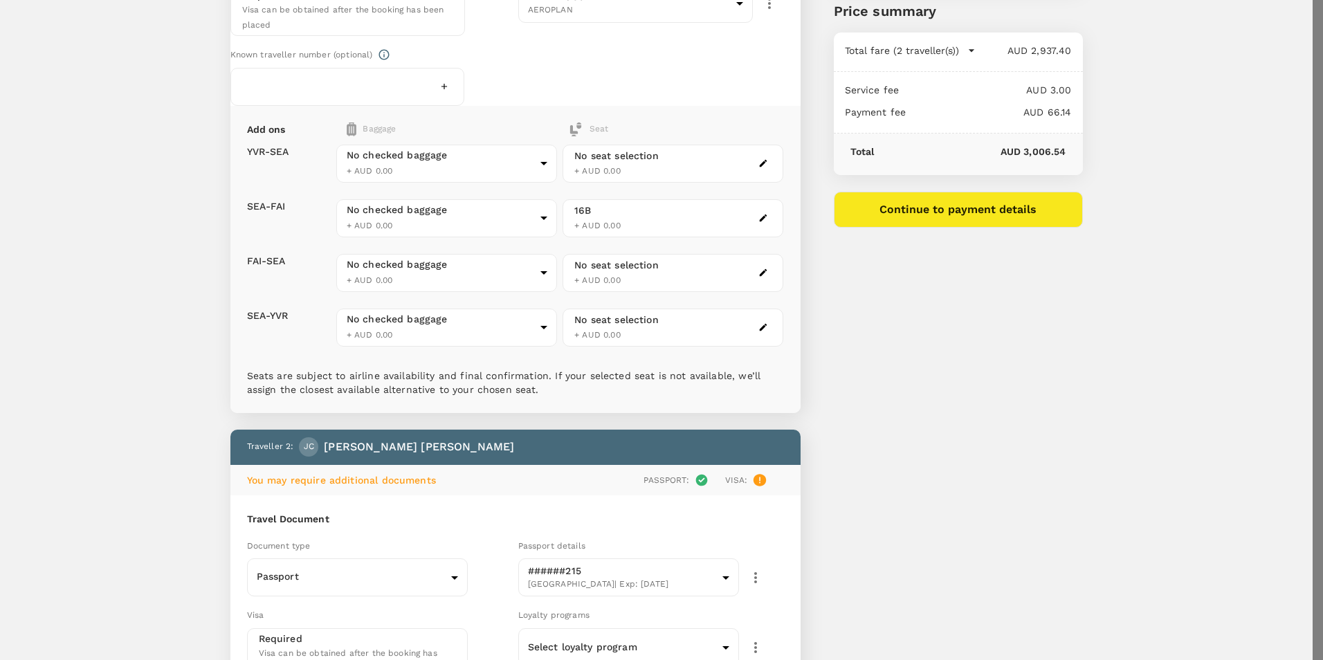
scroll to position [0, 0]
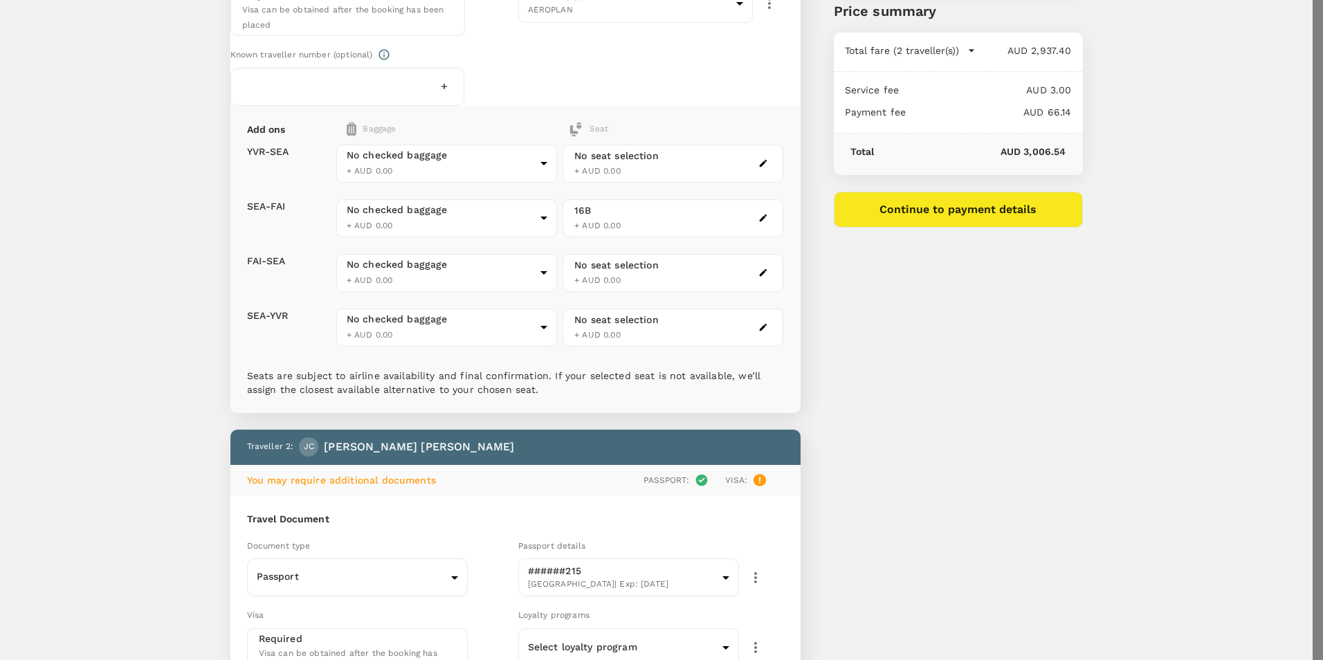
drag, startPoint x: 1134, startPoint y: 507, endPoint x: 1069, endPoint y: 514, distance: 64.7
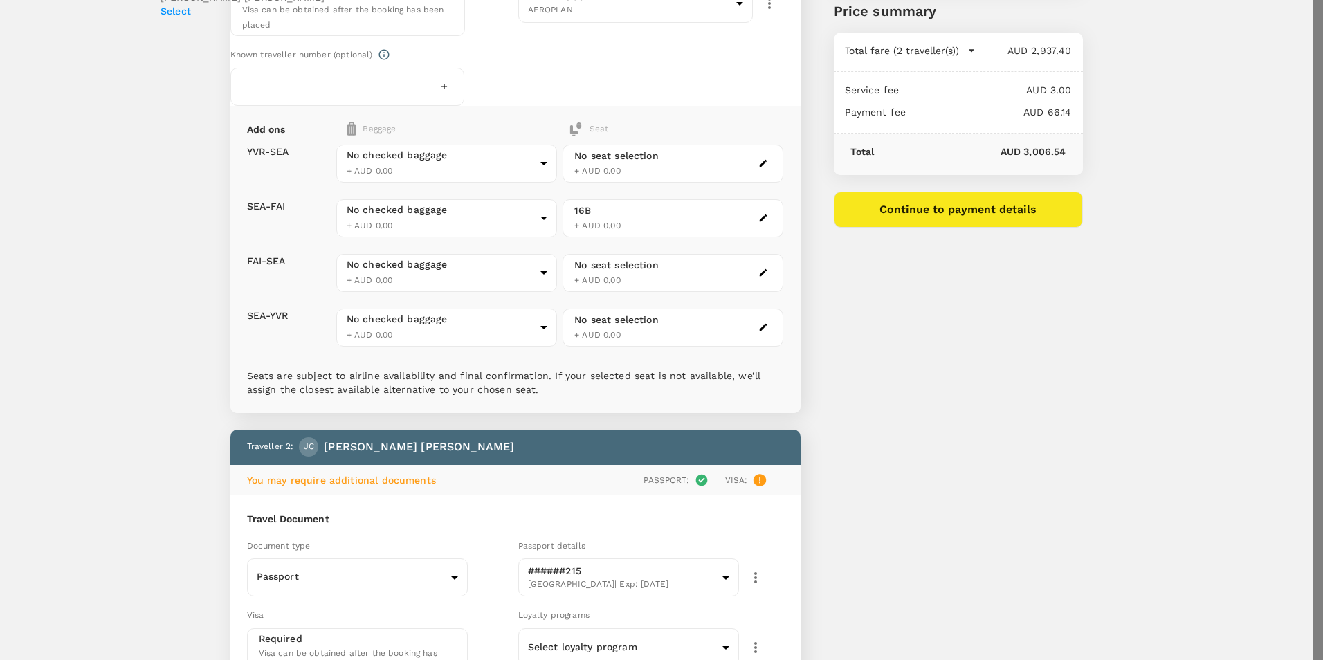
click at [1113, 18] on p "Select" at bounding box center [1064, 11] width 164 height 14
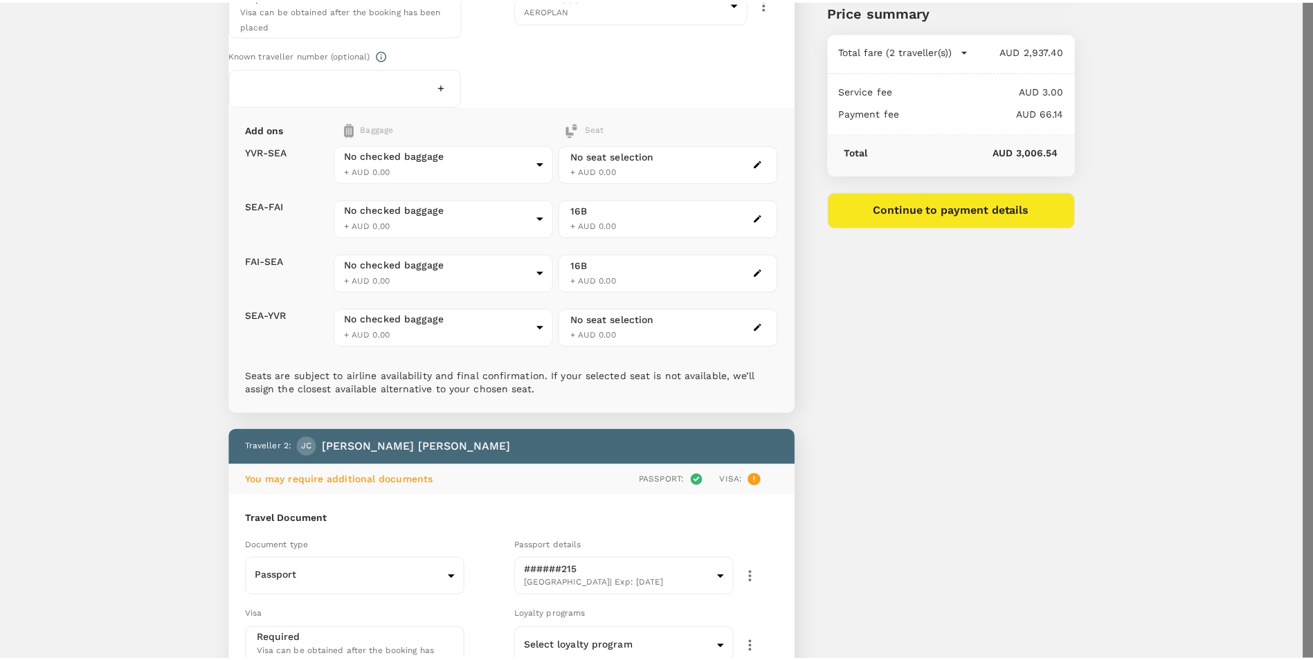
scroll to position [0, 0]
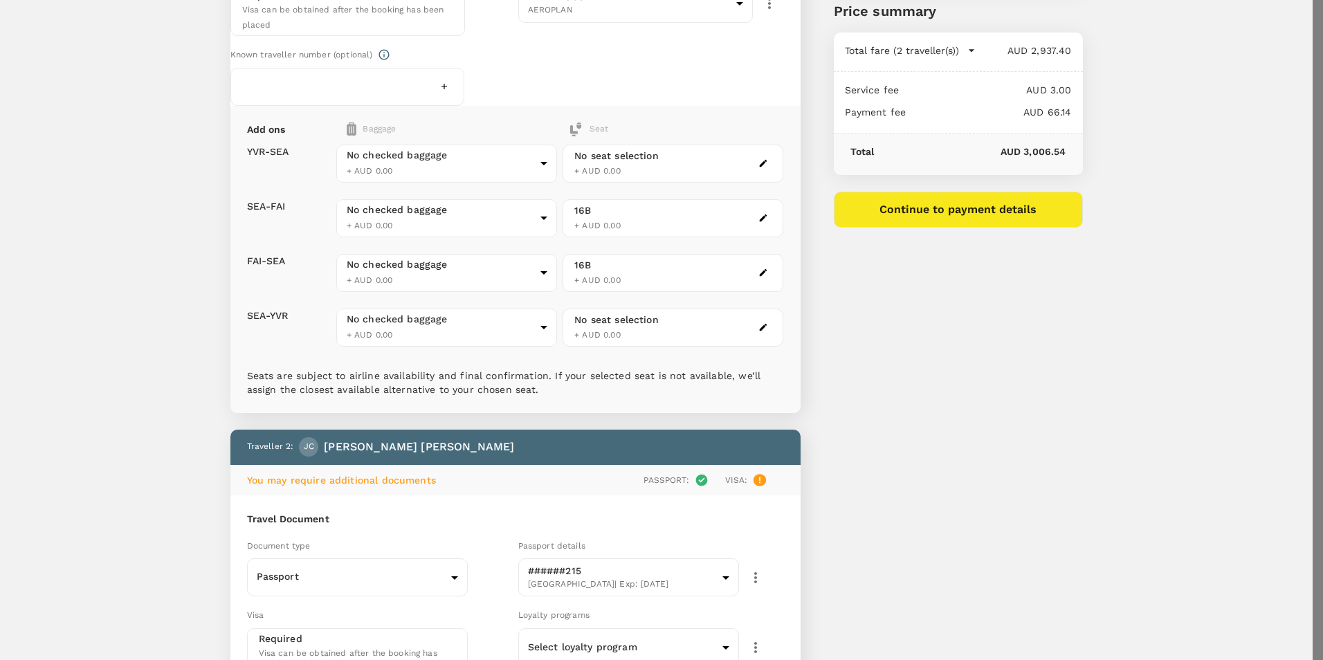
click at [357, 143] on p "Select" at bounding box center [275, 136] width 164 height 14
click at [293, 171] on p "Select" at bounding box center [211, 164] width 164 height 14
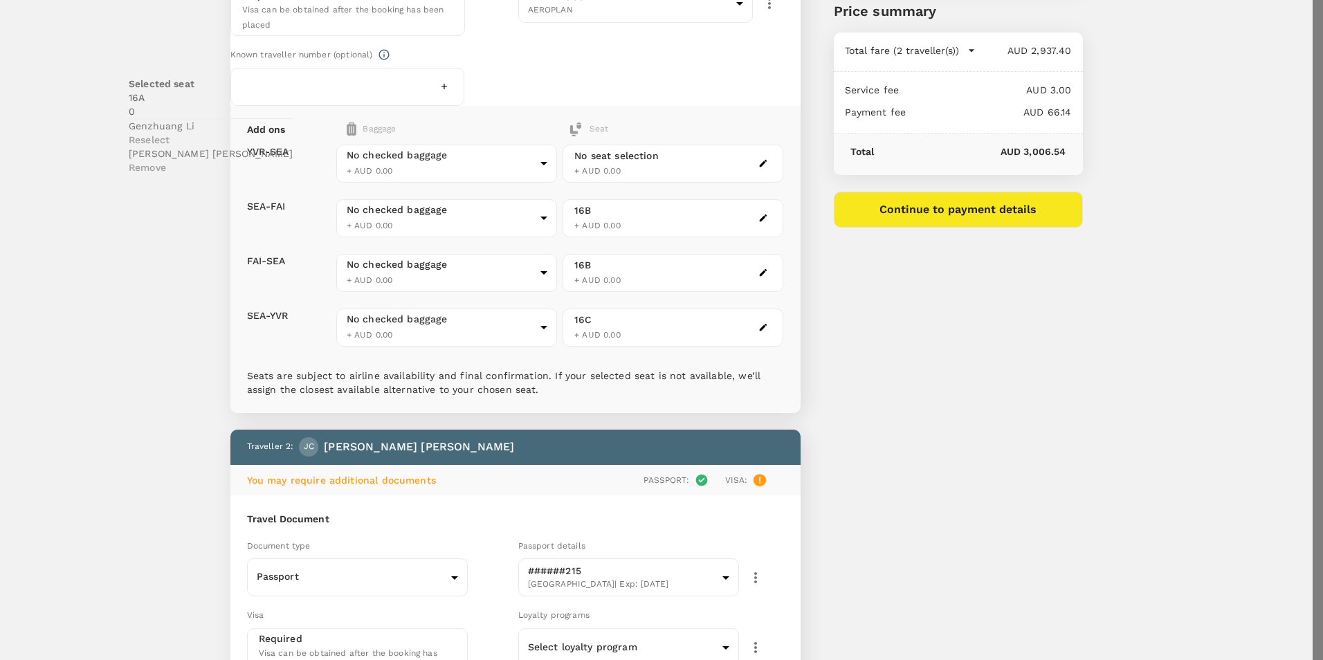
click at [293, 174] on p "Remove" at bounding box center [211, 168] width 164 height 14
click at [357, 147] on p "Remove" at bounding box center [275, 140] width 164 height 14
click at [293, 143] on p "Select" at bounding box center [211, 136] width 164 height 14
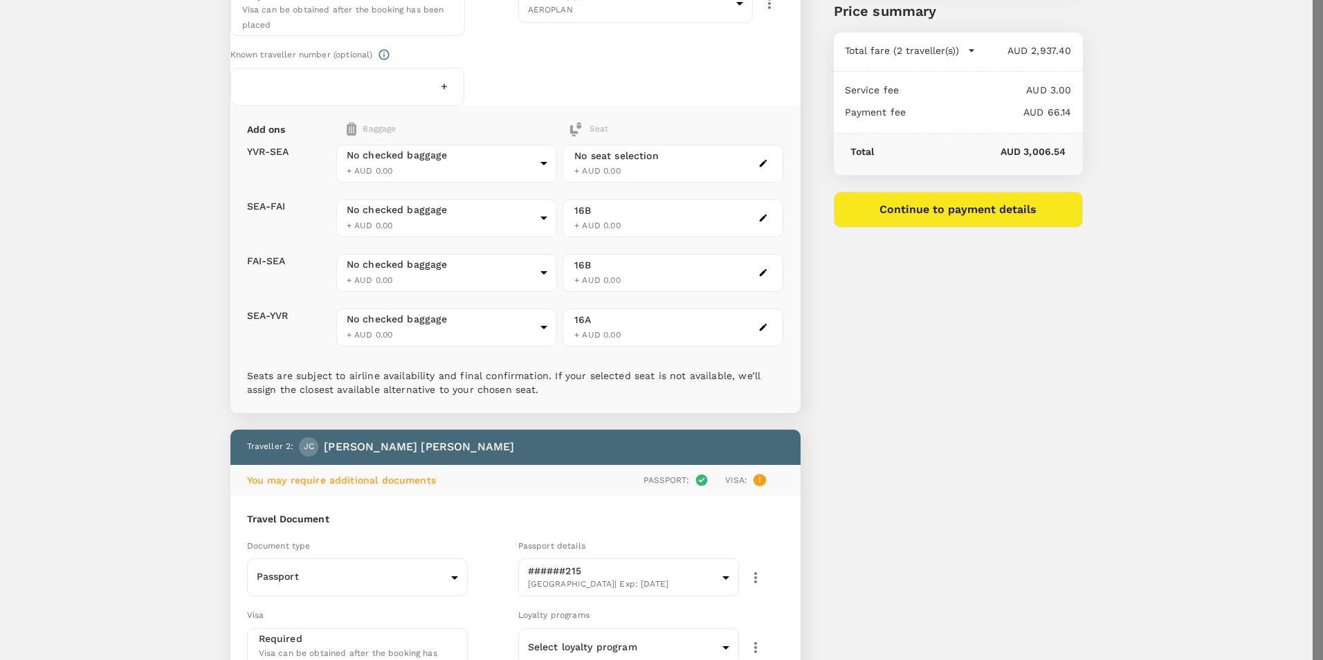
click at [353, 171] on p "Select" at bounding box center [271, 164] width 164 height 14
drag, startPoint x: 1122, startPoint y: 69, endPoint x: 1133, endPoint y: 95, distance: 27.9
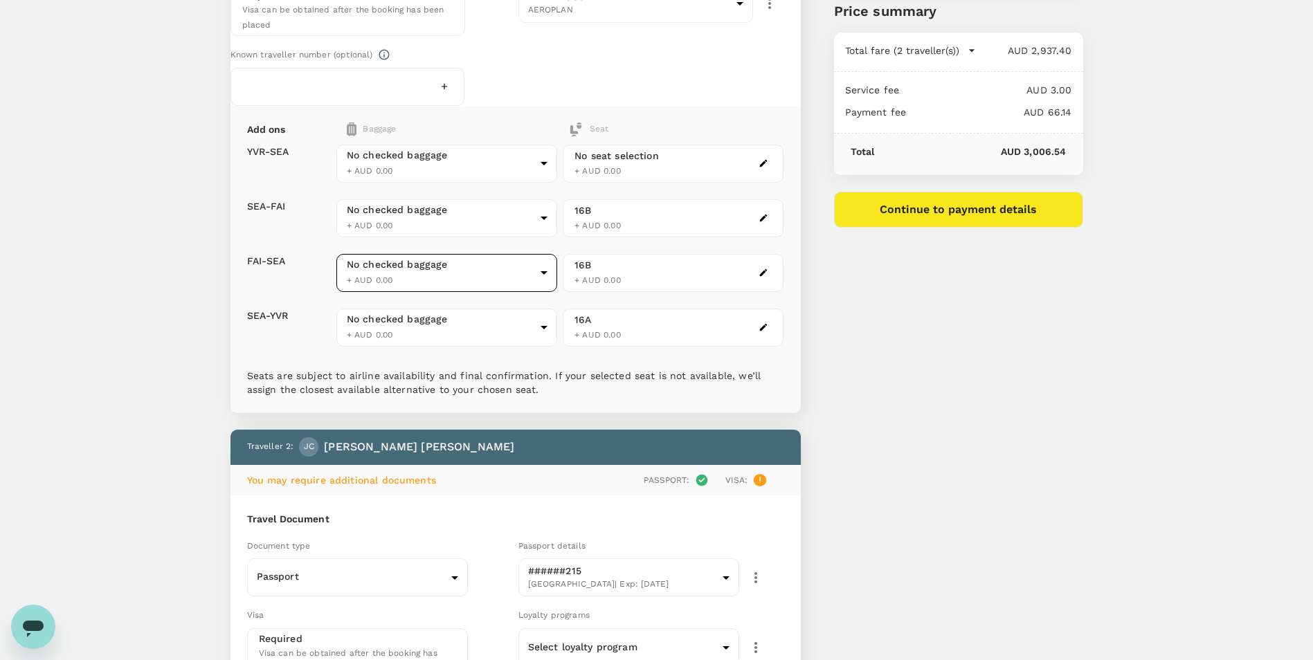
click at [476, 325] on body "Back to flight results Flight review Traveller(s) Traveller 1 : GL Genzhuang Li…" at bounding box center [656, 487] width 1313 height 1528
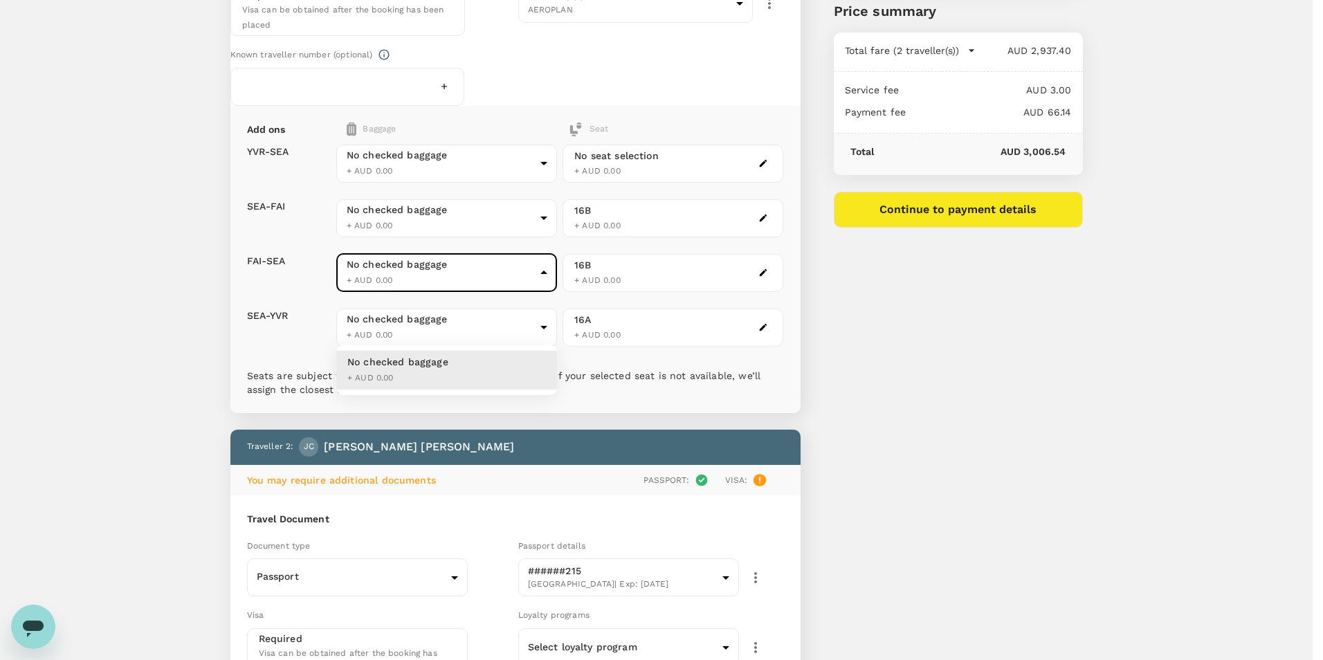
click at [476, 325] on div at bounding box center [661, 330] width 1323 height 660
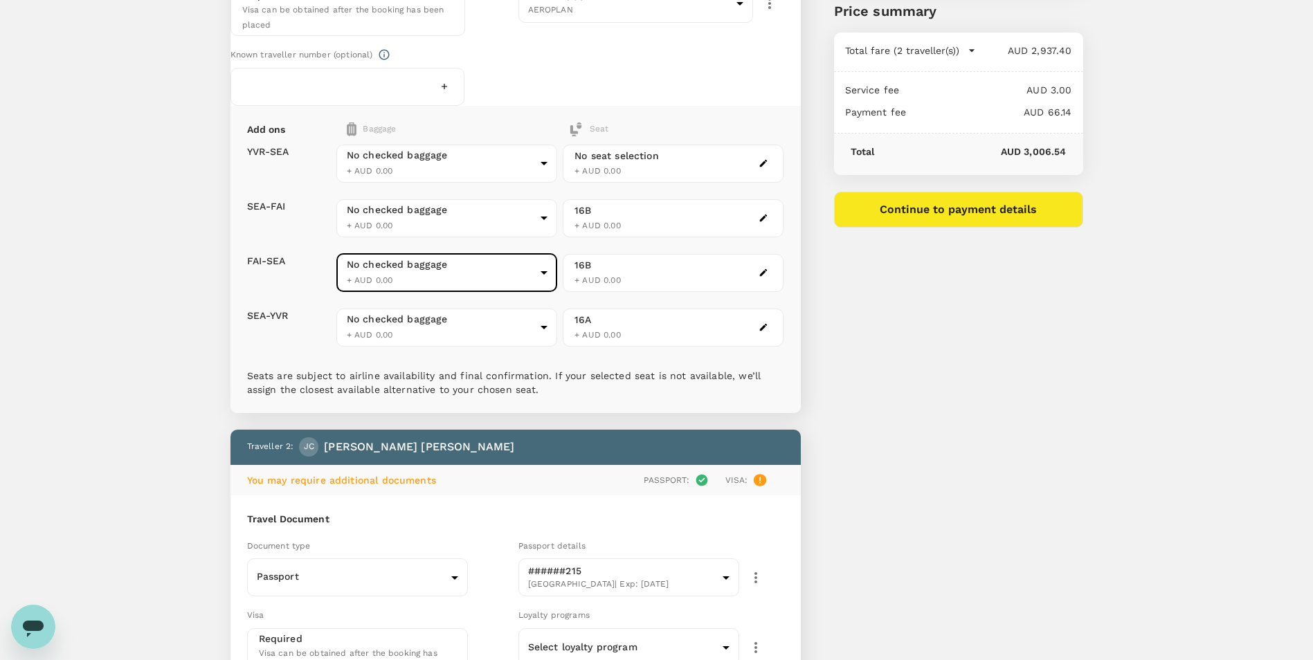
click at [462, 372] on body "Back to flight results Flight review Traveller(s) Traveller 1 : GL Genzhuang Li…" at bounding box center [656, 487] width 1313 height 1528
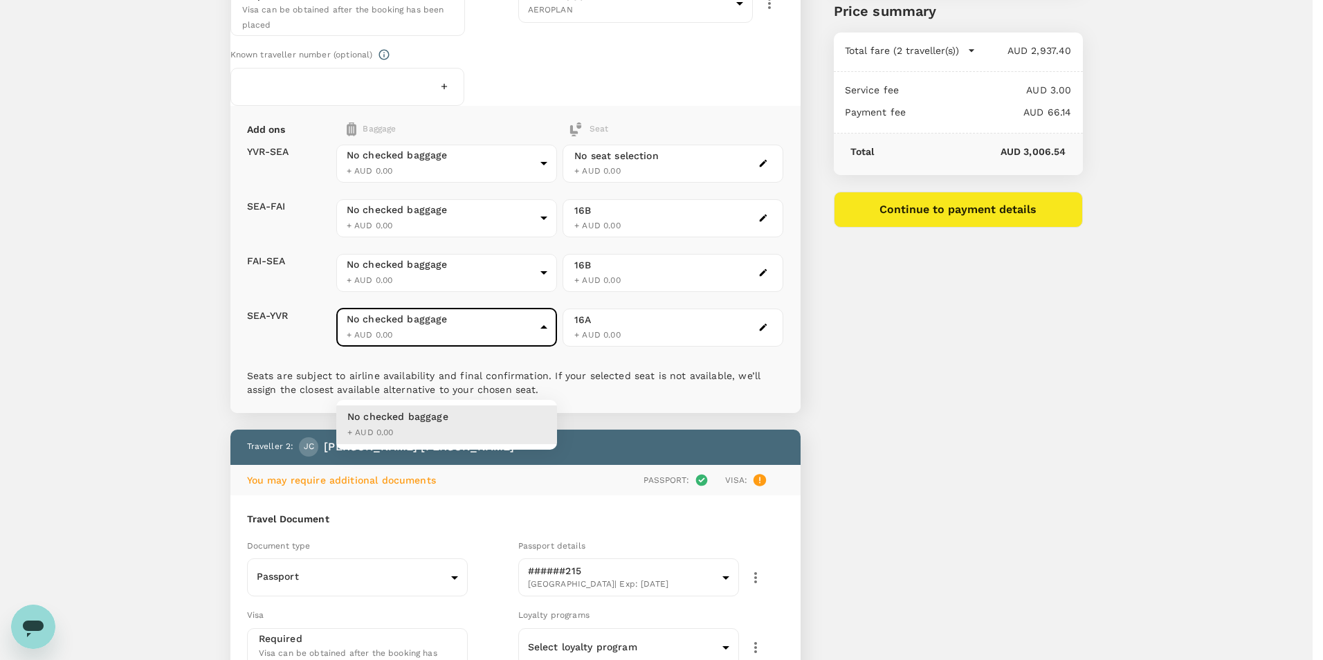
click at [473, 323] on div at bounding box center [661, 330] width 1323 height 660
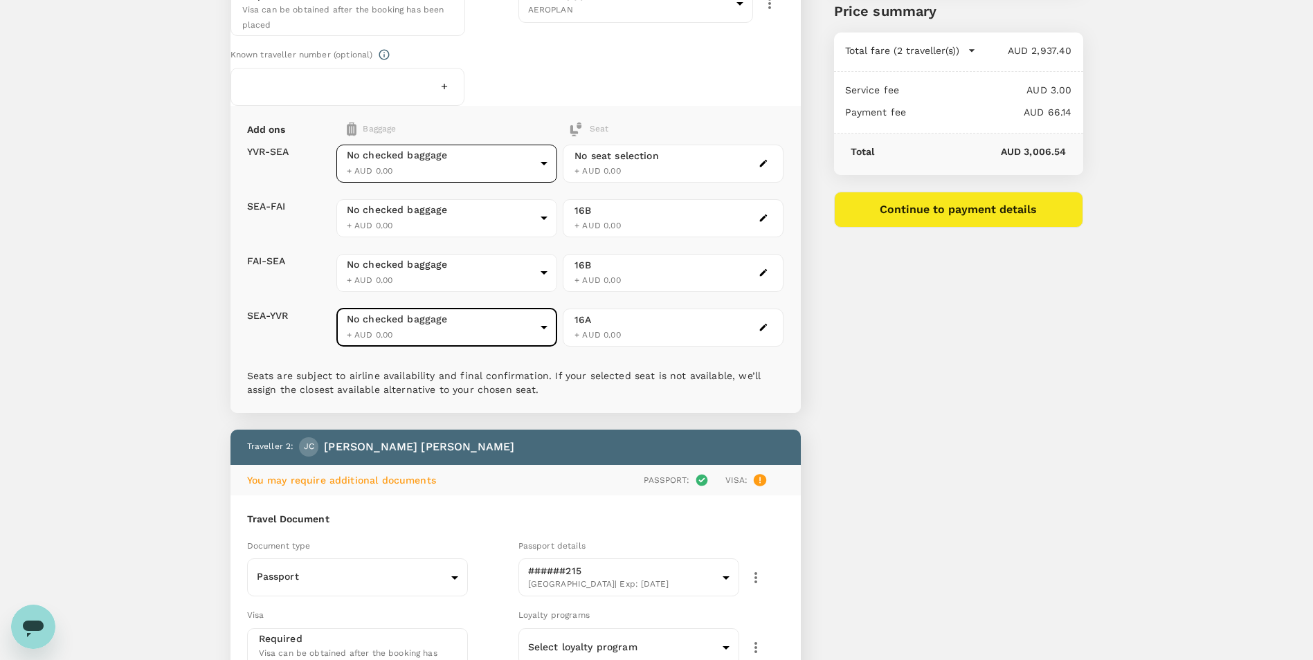
click at [481, 204] on body "Back to flight results Flight review Traveller(s) Traveller 1 : GL Genzhuang Li…" at bounding box center [656, 487] width 1313 height 1528
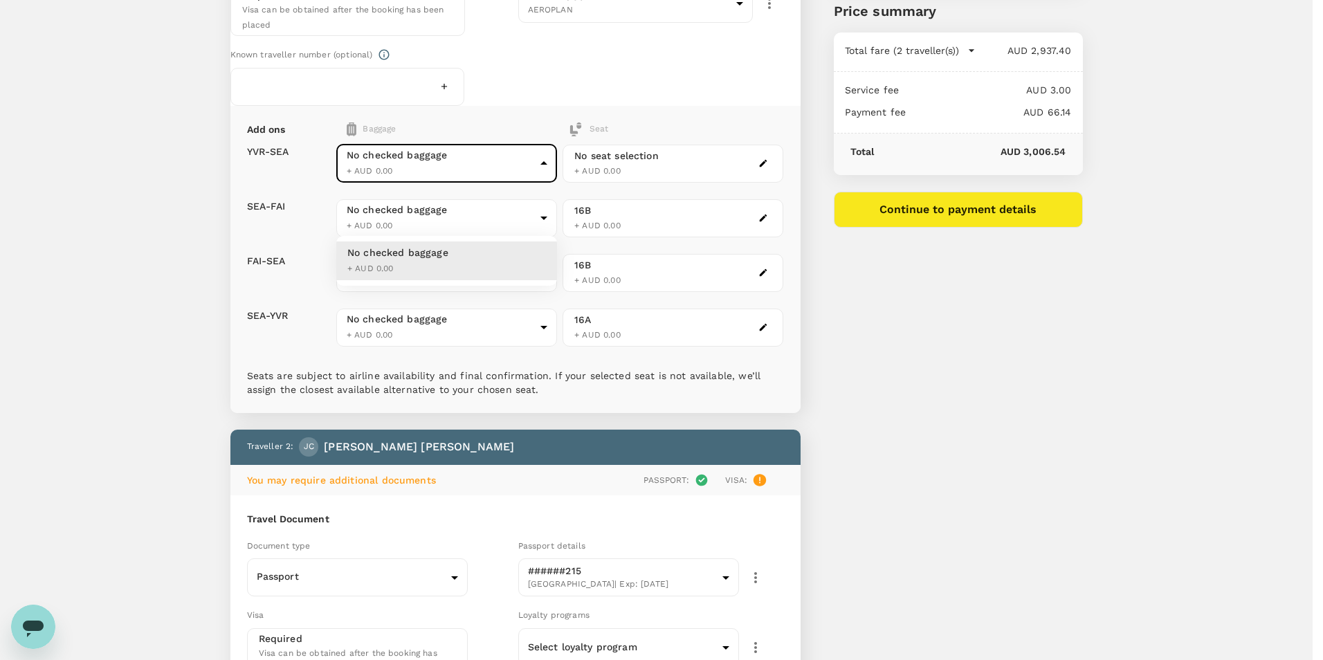
click at [482, 215] on div at bounding box center [661, 330] width 1323 height 660
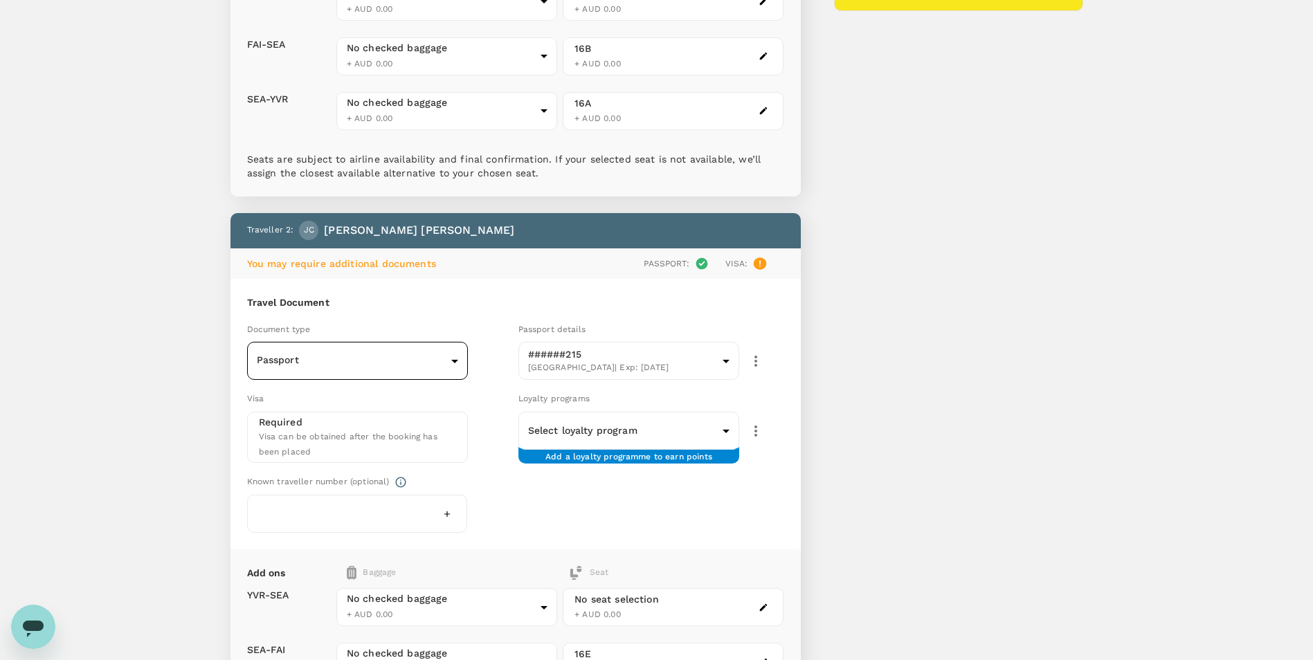
scroll to position [554, 0]
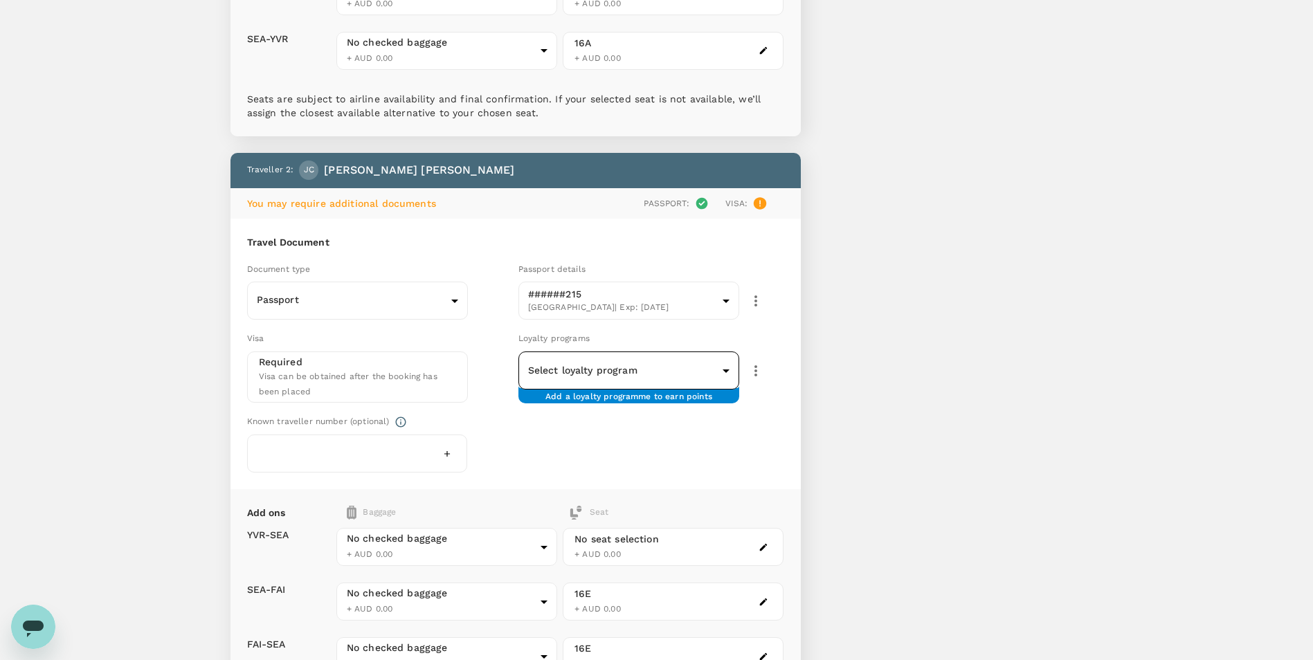
click at [678, 433] on body "Back to flight results Flight review Traveller(s) Traveller 1 : GL Genzhuang Li…" at bounding box center [656, 210] width 1313 height 1528
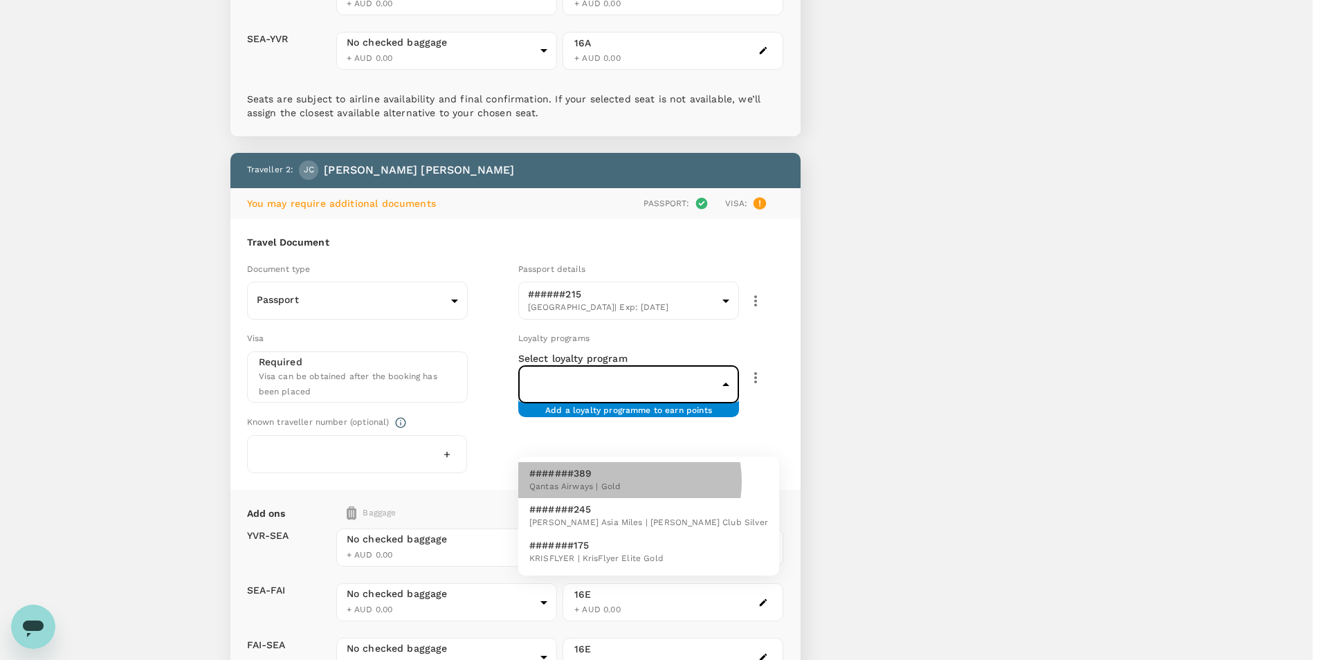
click at [622, 482] on li "#######389 Qantas Airways | Gold" at bounding box center [648, 480] width 261 height 36
type input "69b2b49e-81f2-466c-83da-abccaed59e56"
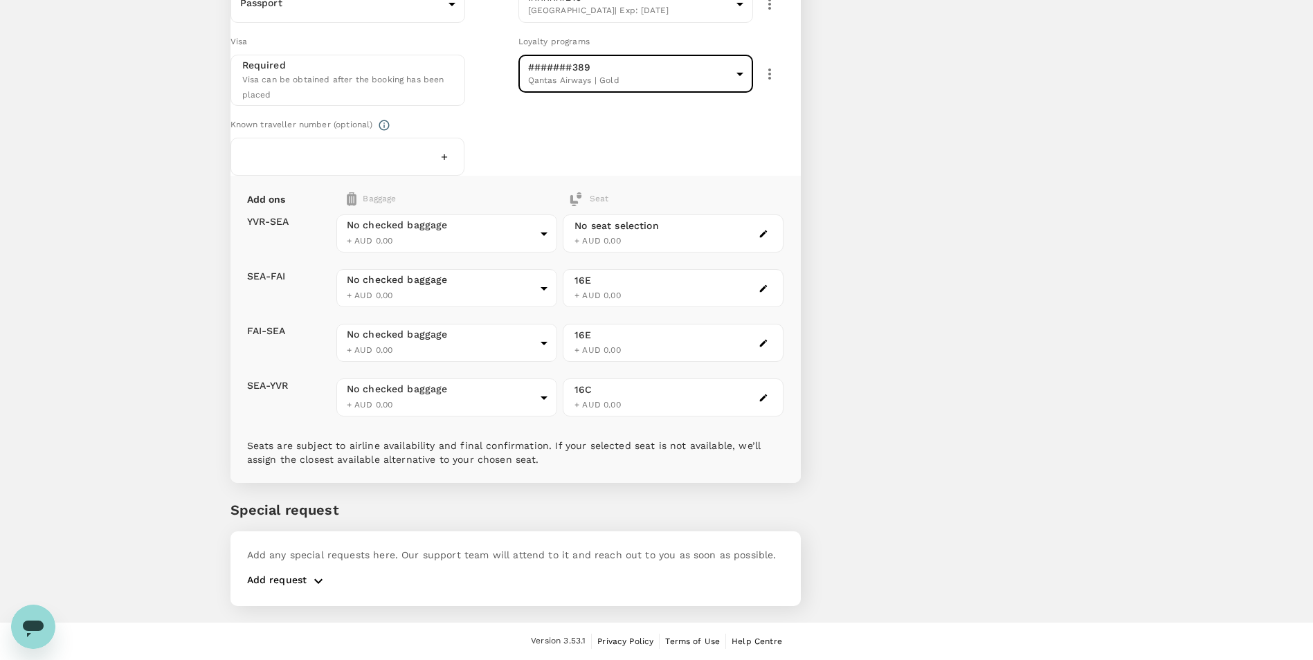
scroll to position [961, 0]
click at [308, 581] on button "button" at bounding box center [319, 581] width 24 height 17
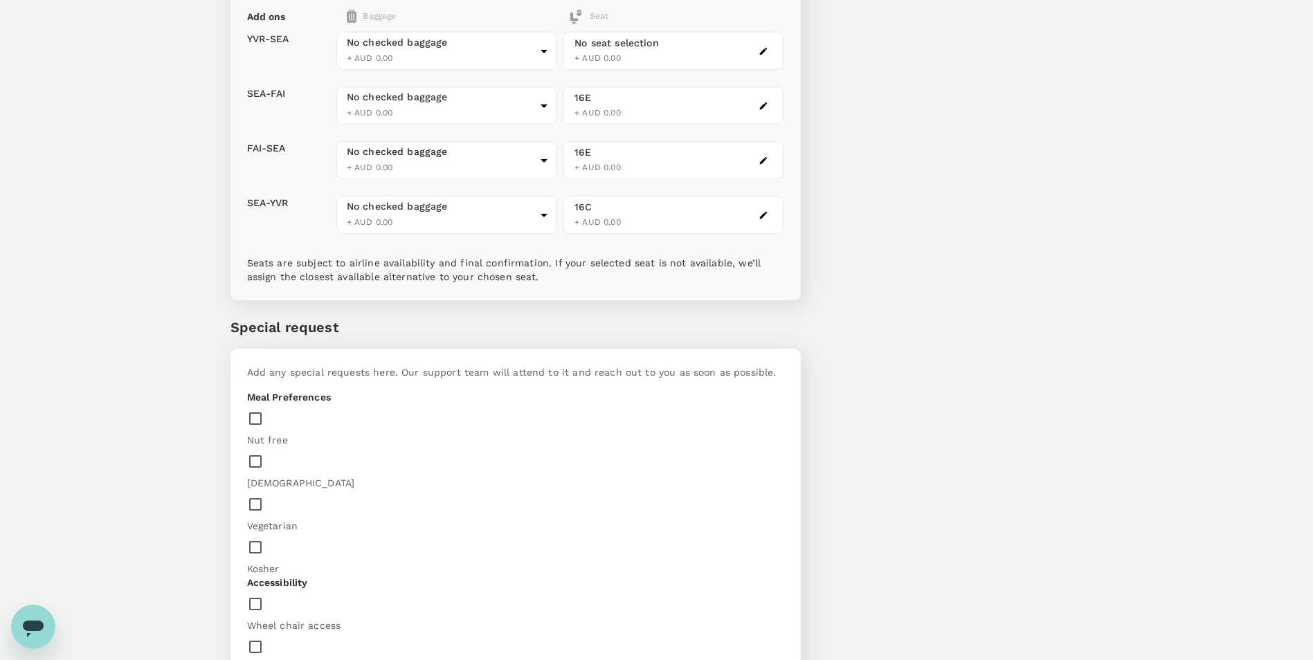
scroll to position [1169, 0]
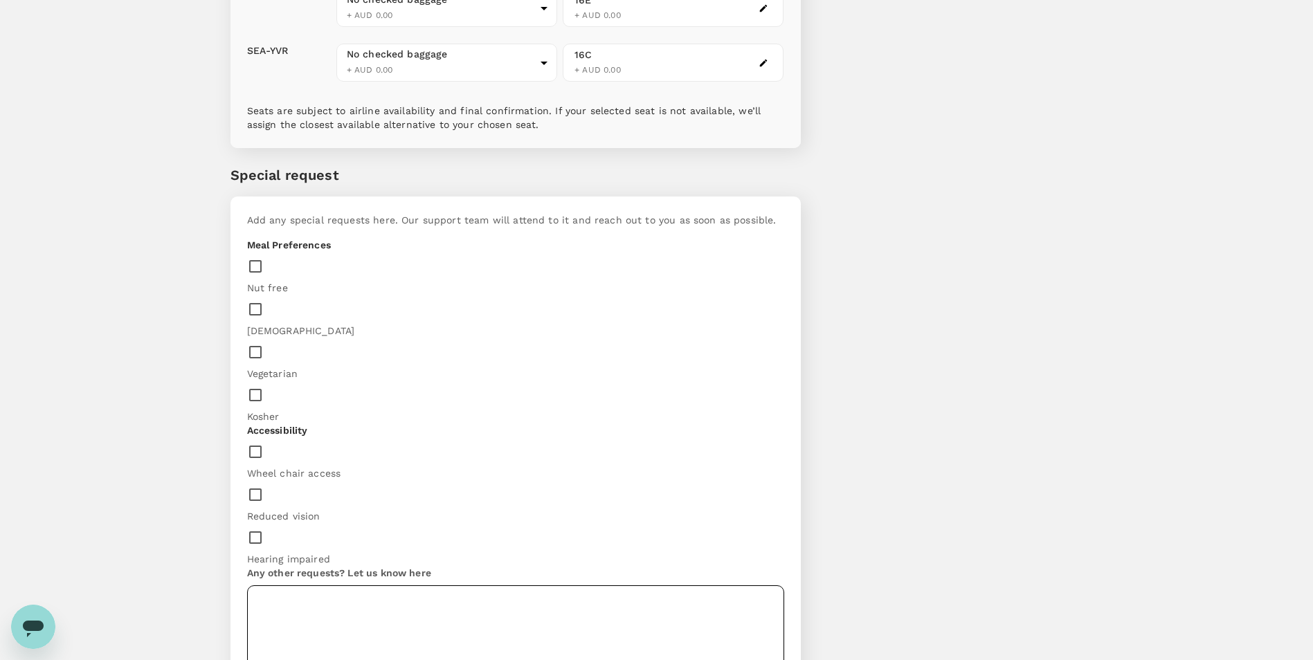
click at [411, 586] on textarea at bounding box center [515, 627] width 537 height 82
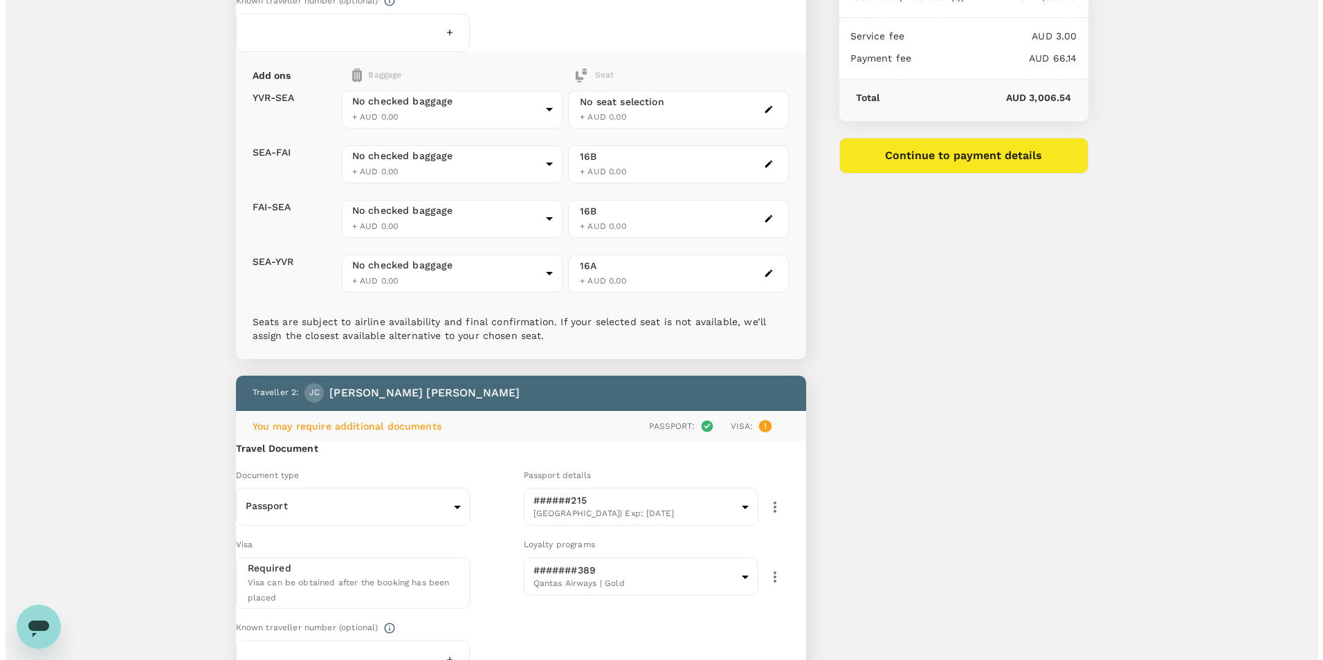
scroll to position [75, 0]
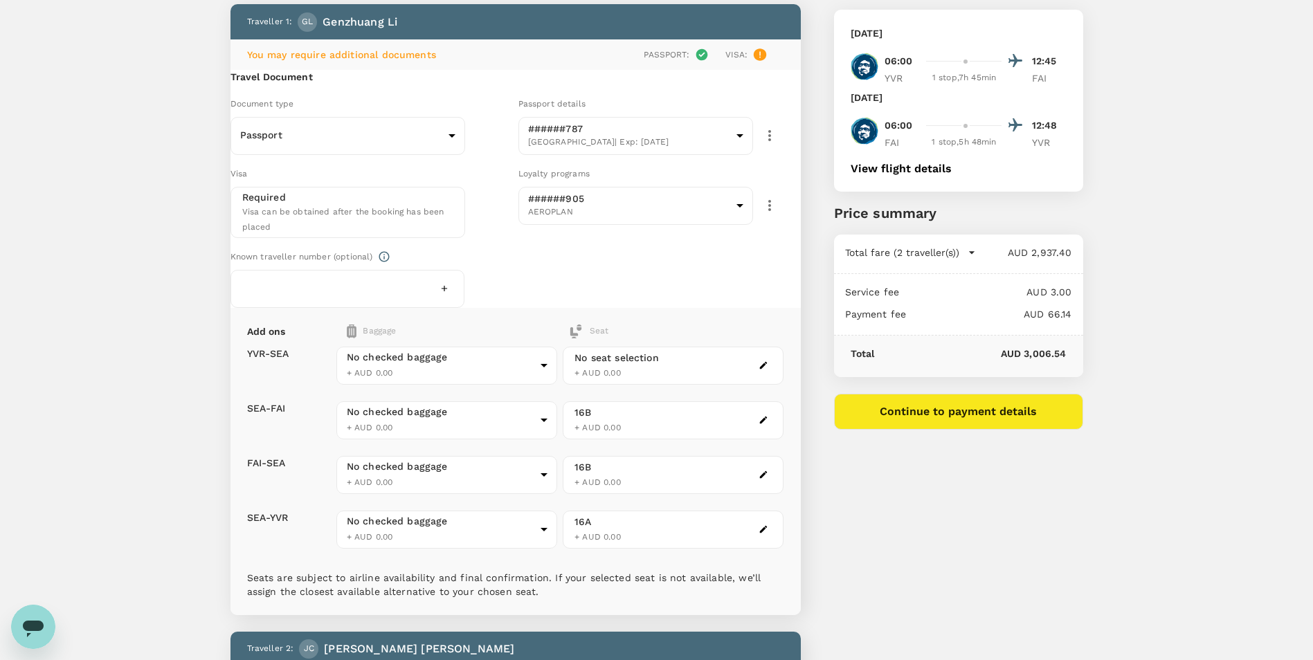
type textarea "require check in baggage for both"
click at [957, 412] on button "Continue to payment details" at bounding box center [958, 412] width 249 height 36
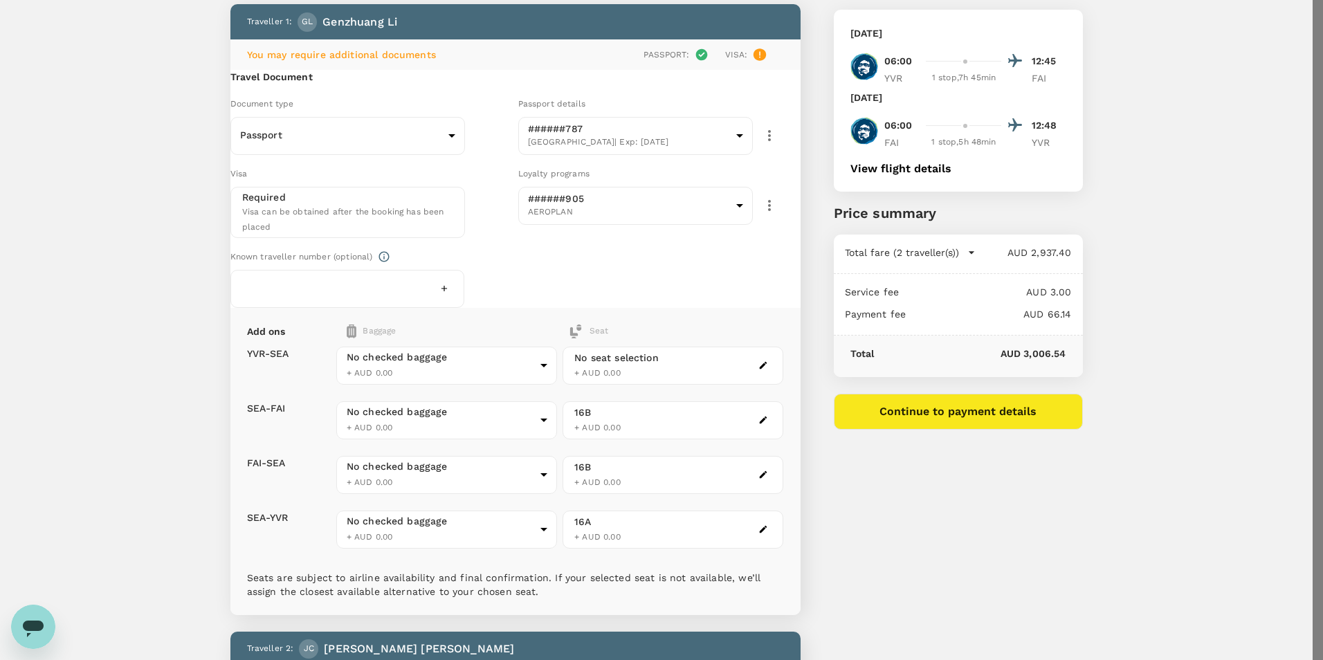
type input "9c4289b1-14a3-4119-8736-521306e5ca8f"
type textarea "Fairbanks"
drag, startPoint x: 398, startPoint y: 139, endPoint x: 297, endPoint y: 133, distance: 101.2
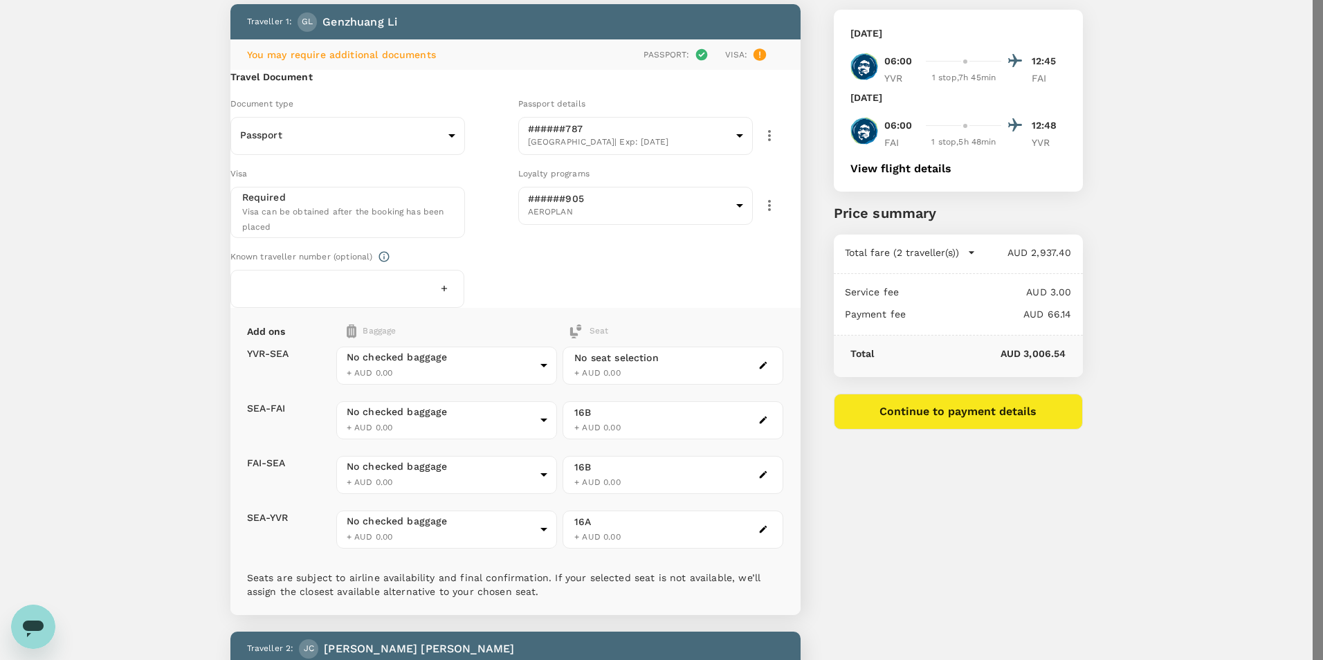
drag, startPoint x: 297, startPoint y: 133, endPoint x: 417, endPoint y: 213, distance: 144.2
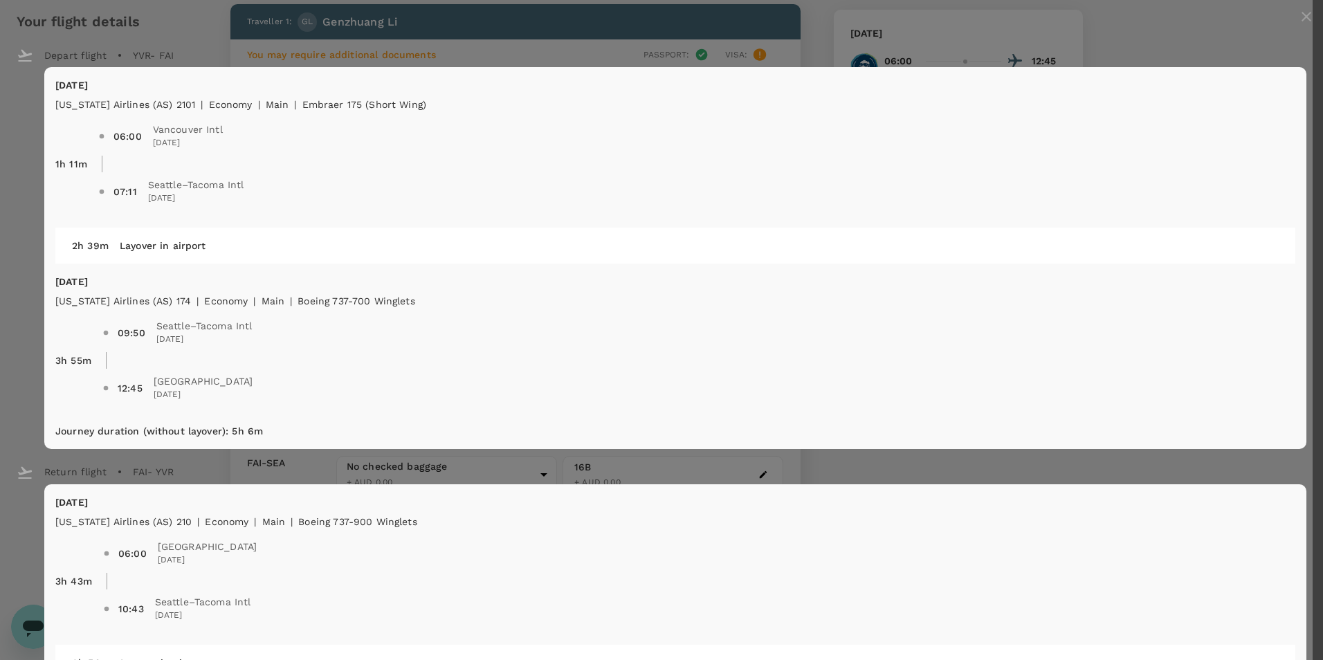
scroll to position [364, 0]
click at [197, 401] on div "Your flight details Depart flight YVR - FAI [DATE] [US_STATE] Airlines (AS) 210…" at bounding box center [661, 487] width 1323 height 975
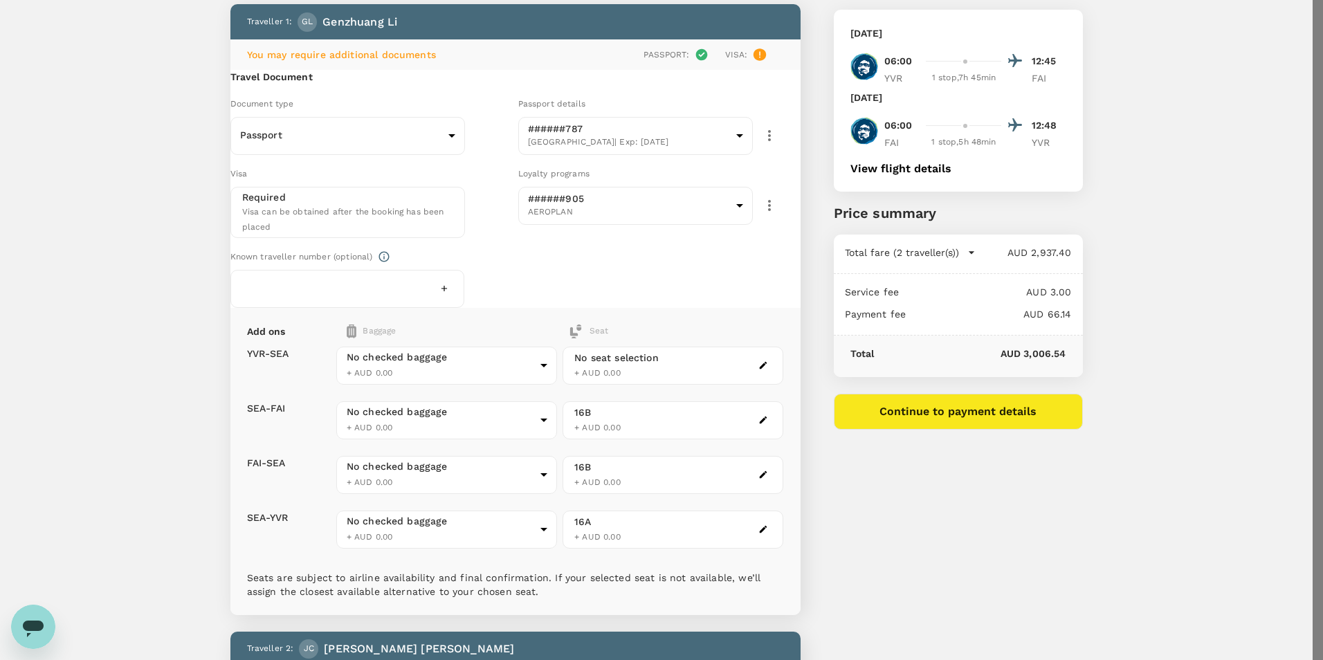
scroll to position [0, 0]
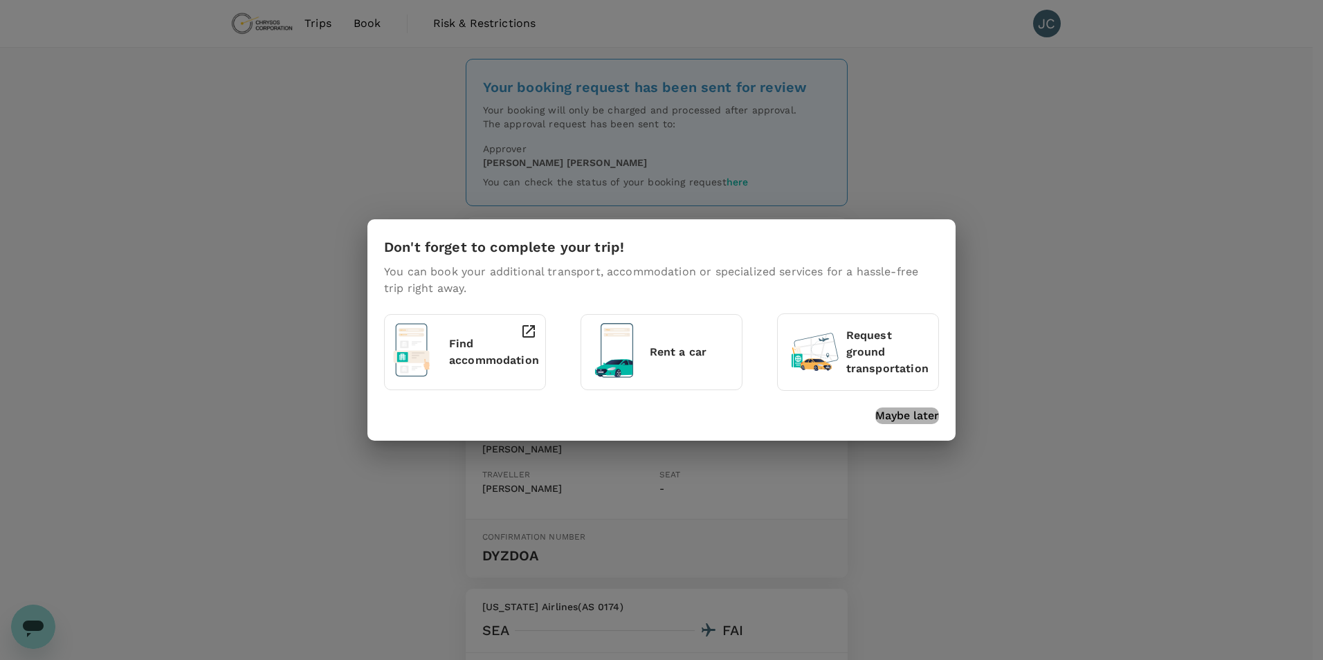
click at [921, 415] on p "Maybe later" at bounding box center [908, 416] width 64 height 17
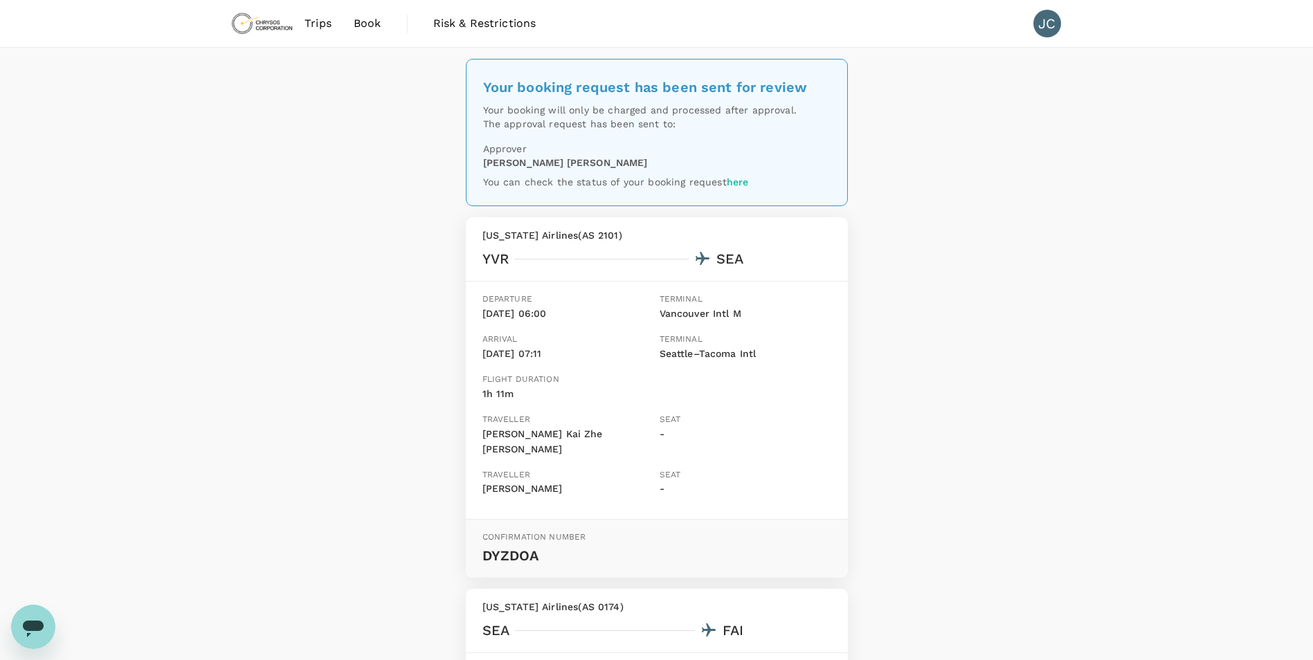
click at [371, 24] on span "Book" at bounding box center [368, 23] width 28 height 17
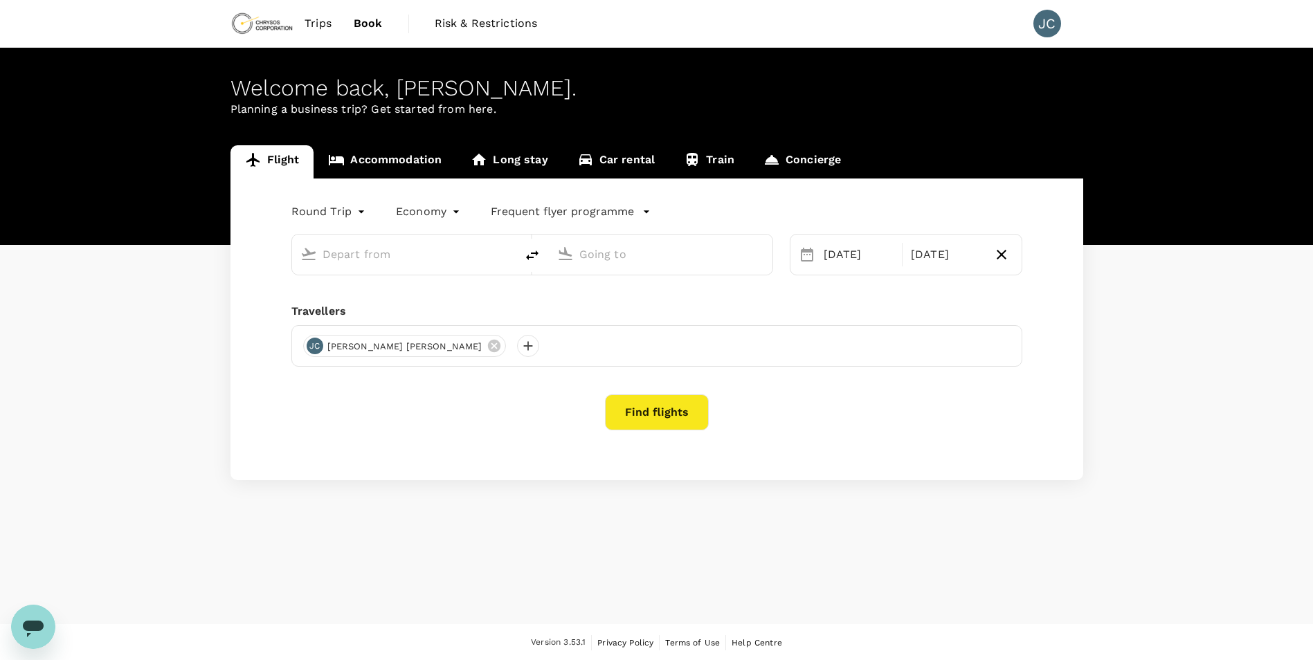
type input "Vancouver Intl (YVR)"
type input "[GEOGRAPHIC_DATA] (FAI)"
click at [399, 156] on link "Accommodation" at bounding box center [385, 161] width 143 height 33
